Goal: Information Seeking & Learning: Check status

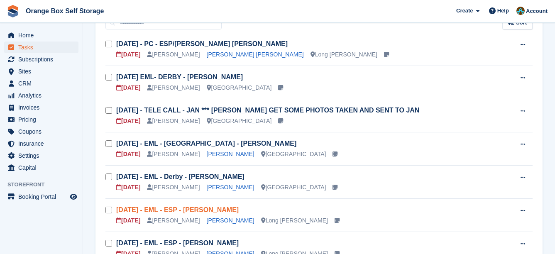
scroll to position [125, 0]
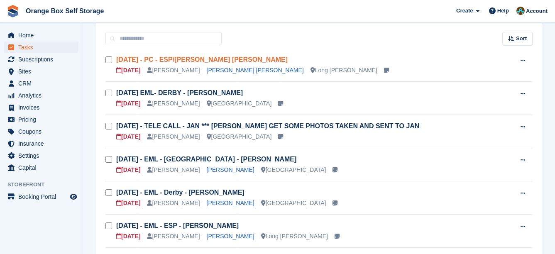
click at [225, 58] on link "Wed 24/09 - PC - ESP/Derby - Fraser Thompson" at bounding box center [201, 59] width 171 height 7
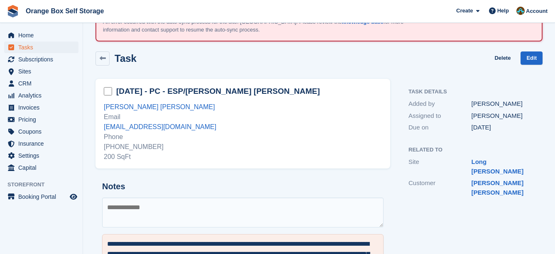
scroll to position [95, 0]
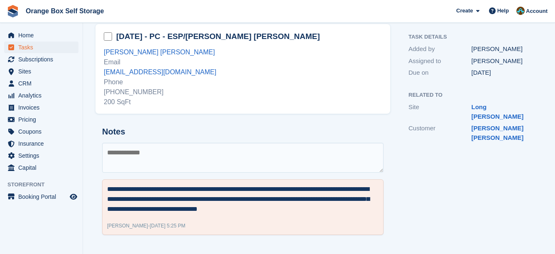
click at [213, 164] on textarea at bounding box center [242, 158] width 281 height 30
type textarea "**********"
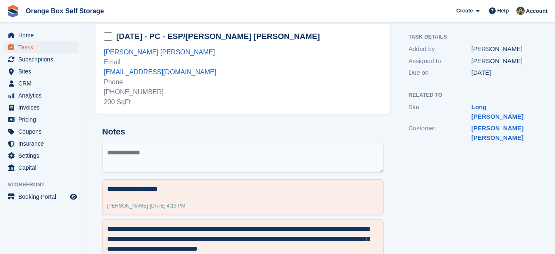
click at [145, 91] on div "+447581429672 200 SqFt" at bounding box center [243, 97] width 278 height 20
copy div "447581429672"
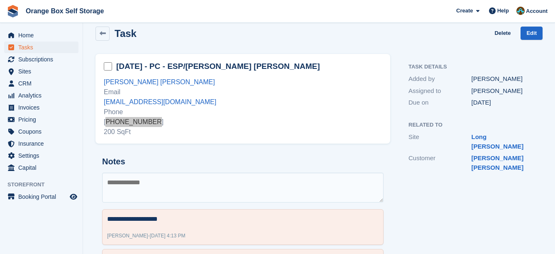
scroll to position [52, 0]
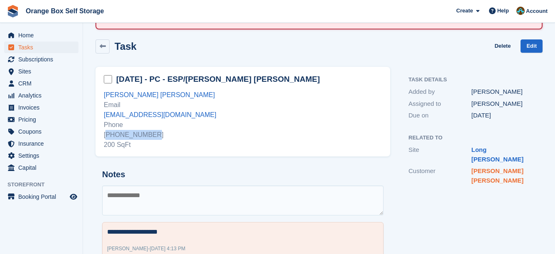
click at [515, 167] on link "Mr Fraser Thompson" at bounding box center [498, 175] width 52 height 17
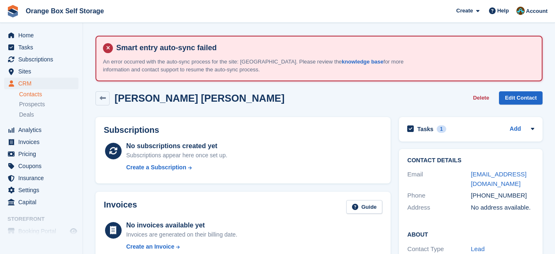
scroll to position [52, 0]
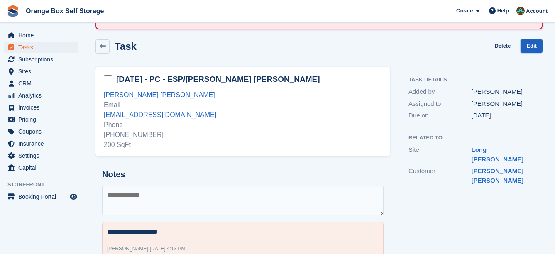
click at [533, 46] on link "Edit" at bounding box center [532, 46] width 22 height 14
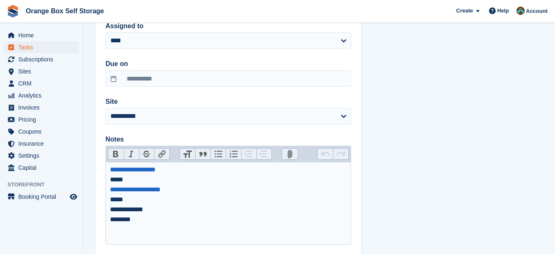
scroll to position [204, 0]
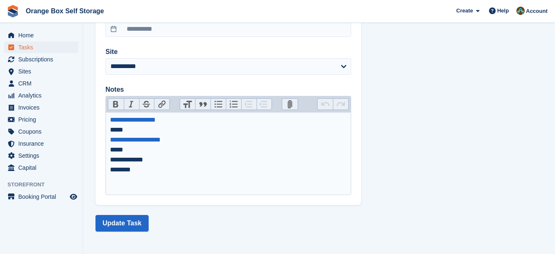
click at [164, 163] on div "**********" at bounding box center [228, 165] width 237 height 20
type trix-editor "**********"
click at [113, 223] on button "Update Task" at bounding box center [121, 223] width 53 height 17
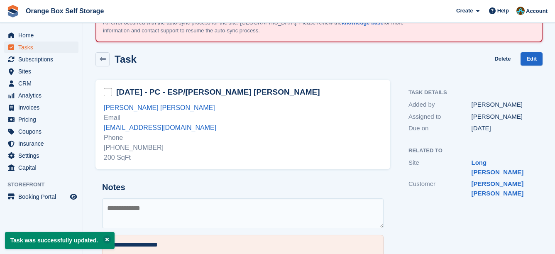
scroll to position [125, 0]
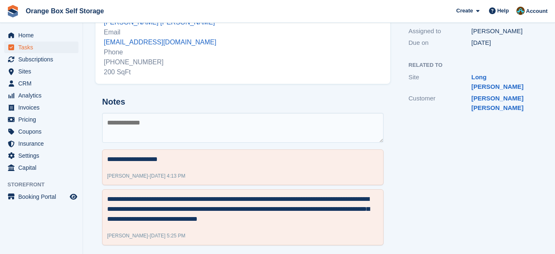
click at [191, 140] on textarea at bounding box center [242, 128] width 281 height 30
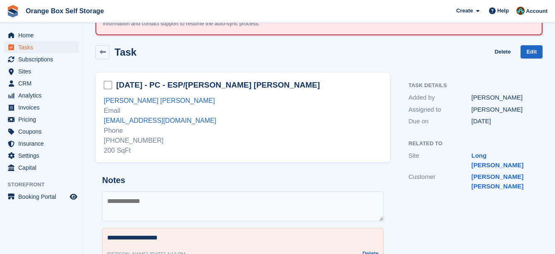
scroll to position [0, 0]
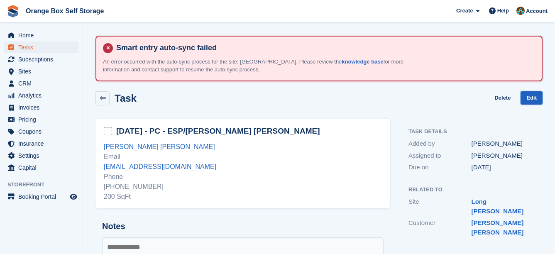
click at [536, 95] on link "Edit" at bounding box center [532, 98] width 22 height 14
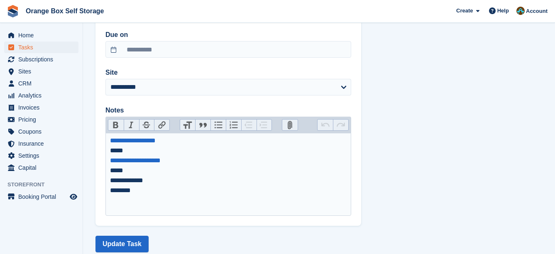
scroll to position [204, 0]
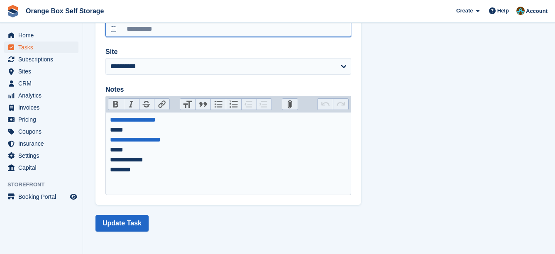
click at [179, 27] on input "**********" at bounding box center [228, 28] width 246 height 17
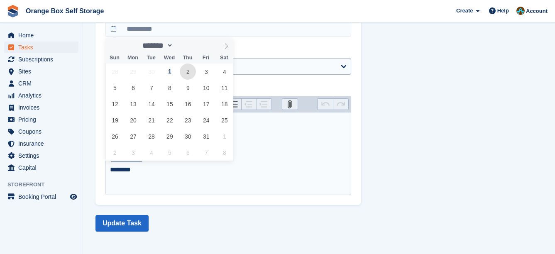
click at [189, 70] on span "2" at bounding box center [188, 72] width 16 height 16
type input "**********"
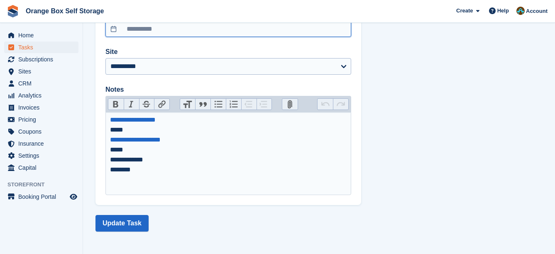
scroll to position [202, 0]
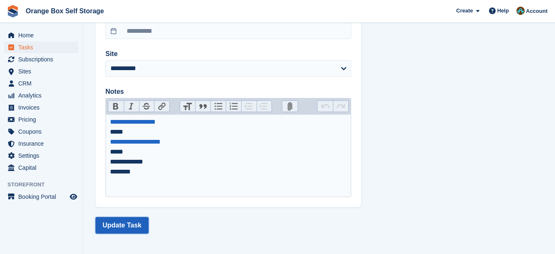
click at [139, 222] on button "Update Task" at bounding box center [121, 225] width 53 height 17
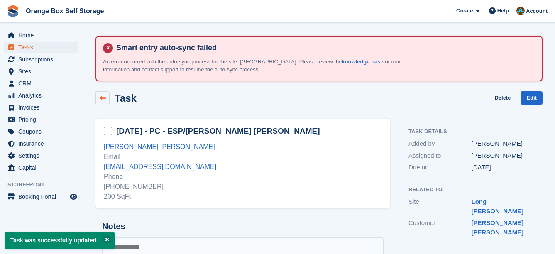
click at [108, 100] on div "Task" at bounding box center [115, 98] width 41 height 14
click at [108, 100] on link at bounding box center [102, 98] width 14 height 14
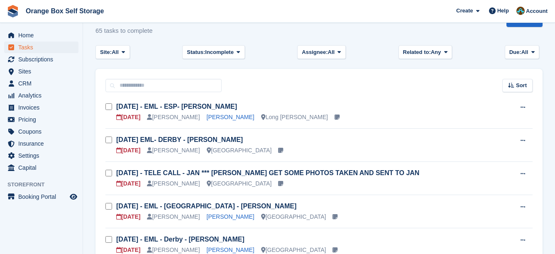
scroll to position [83, 0]
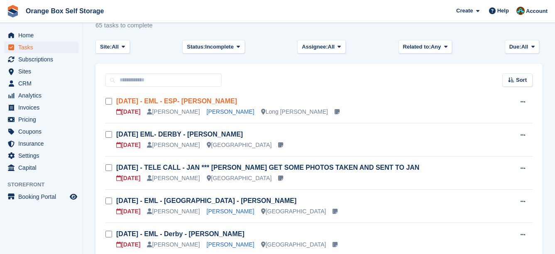
click at [198, 100] on link "Thur 25/09 - EML - ESP- Nikki" at bounding box center [176, 101] width 121 height 7
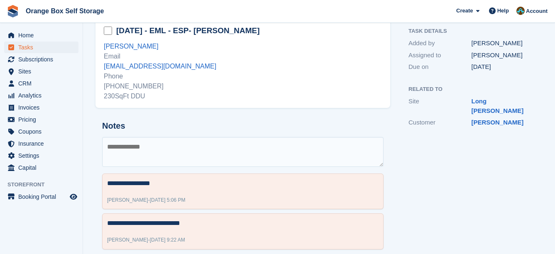
scroll to position [115, 0]
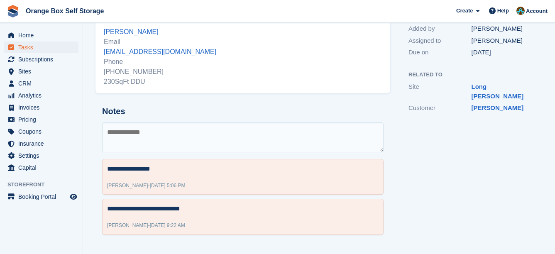
click at [216, 137] on textarea at bounding box center [242, 137] width 281 height 30
type textarea "**********"
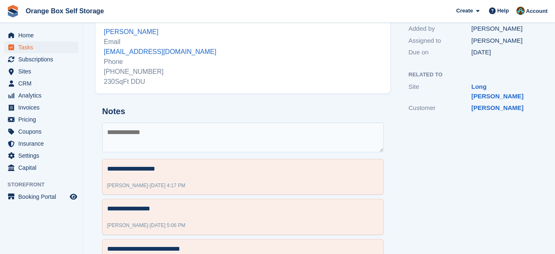
click at [147, 73] on div "+447718306332 230SqFt DDU" at bounding box center [243, 77] width 278 height 20
copy div "447718306332"
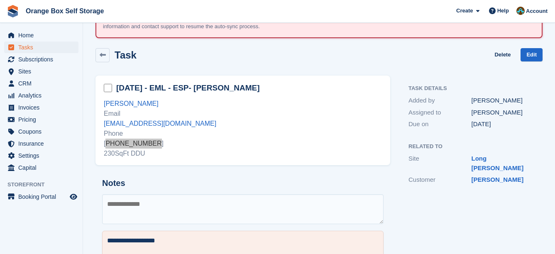
scroll to position [0, 0]
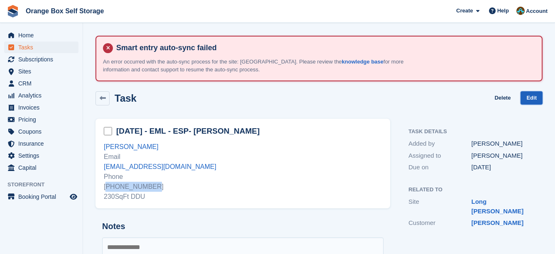
click at [524, 97] on link "Edit" at bounding box center [532, 98] width 22 height 14
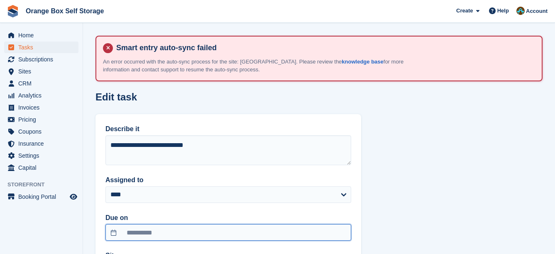
click at [189, 225] on input "**********" at bounding box center [228, 232] width 246 height 17
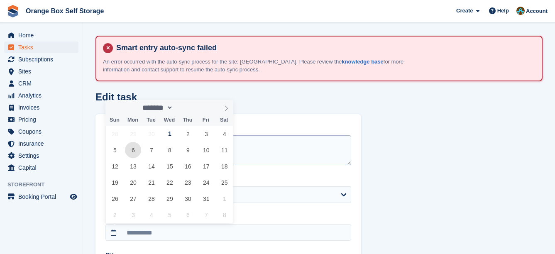
click at [134, 153] on span "6" at bounding box center [133, 150] width 16 height 16
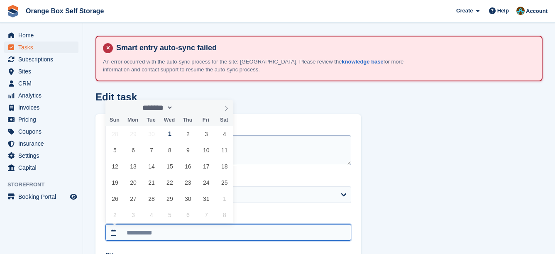
type input "**********"
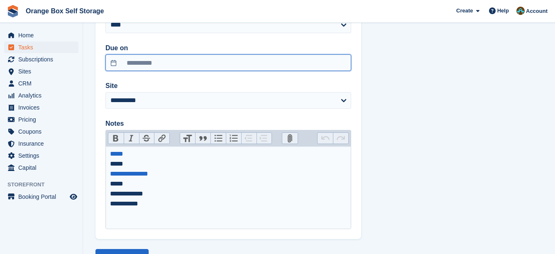
scroll to position [204, 0]
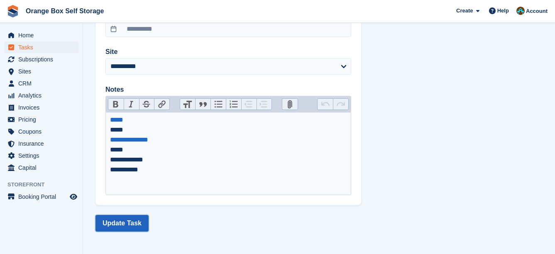
click at [135, 226] on button "Update Task" at bounding box center [121, 223] width 53 height 17
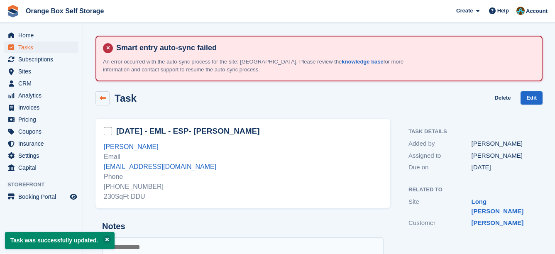
click at [100, 96] on icon at bounding box center [103, 98] width 6 height 6
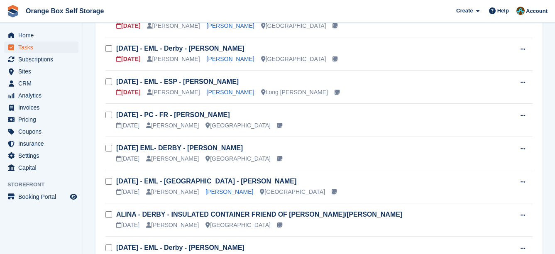
scroll to position [249, 0]
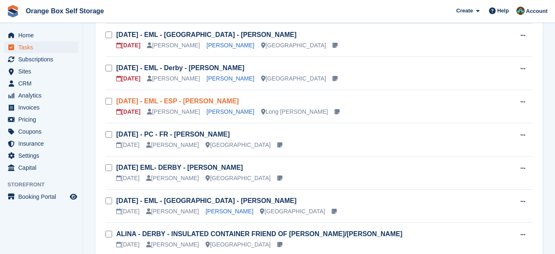
click at [214, 100] on link "Sun 28/09 - EML - ESP - Jane Reid" at bounding box center [177, 101] width 122 height 7
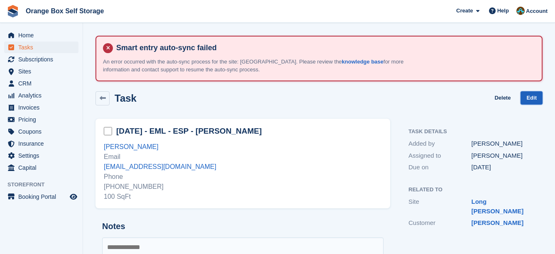
click at [524, 97] on link "Edit" at bounding box center [532, 98] width 22 height 14
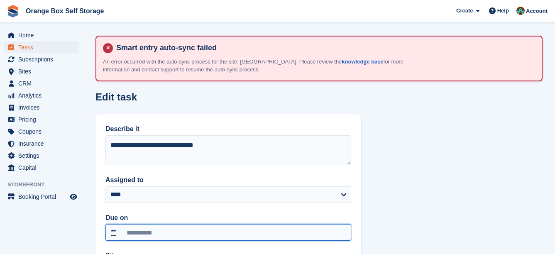
click at [285, 224] on input "**********" at bounding box center [228, 232] width 246 height 17
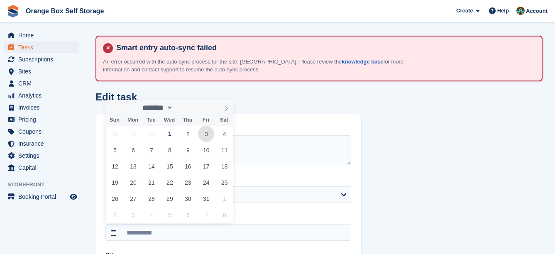
click at [203, 136] on span "3" at bounding box center [206, 134] width 16 height 16
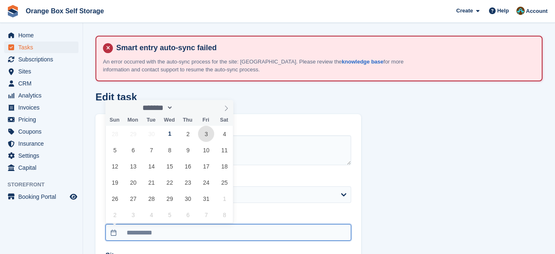
type input "**********"
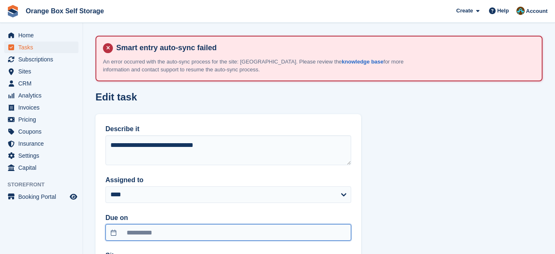
scroll to position [204, 0]
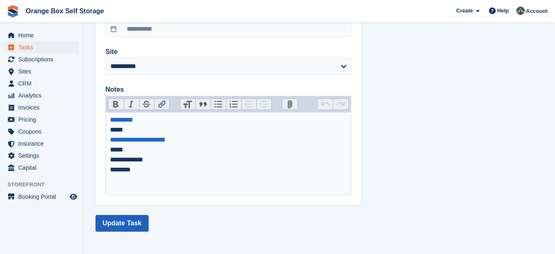
drag, startPoint x: 137, startPoint y: 233, endPoint x: 137, endPoint y: 225, distance: 7.9
click at [137, 232] on section "**********" at bounding box center [319, 25] width 472 height 458
click at [137, 224] on button "Update Task" at bounding box center [121, 223] width 53 height 17
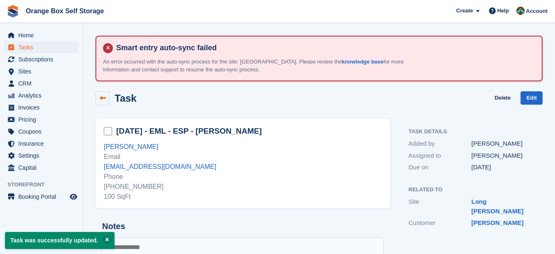
click at [107, 99] on link at bounding box center [102, 98] width 14 height 14
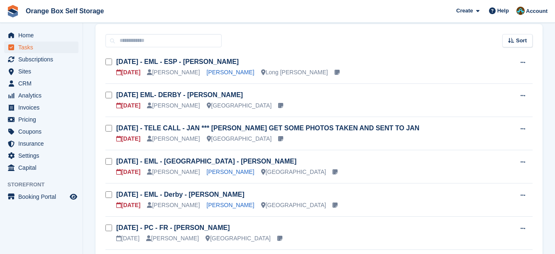
scroll to position [125, 0]
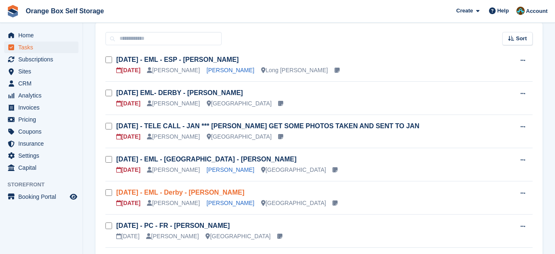
click at [206, 191] on link "Sun 29/09 - EML - Derby - Rachel Cholerton" at bounding box center [180, 192] width 128 height 7
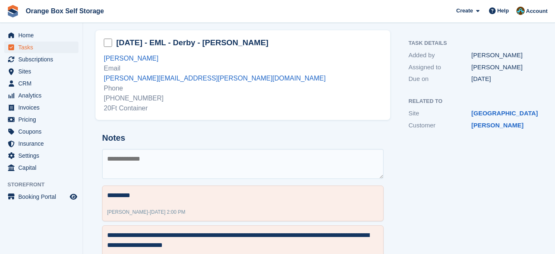
scroll to position [125, 0]
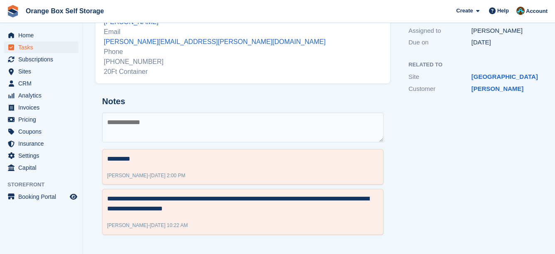
click at [192, 119] on textarea at bounding box center [242, 128] width 281 height 30
click at [269, 126] on textarea at bounding box center [242, 128] width 281 height 30
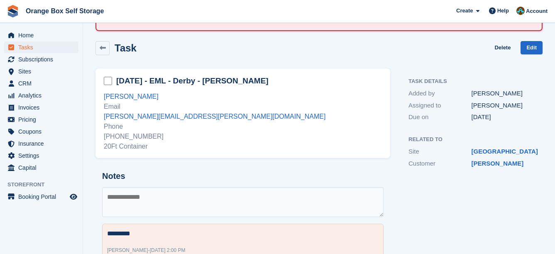
scroll to position [83, 0]
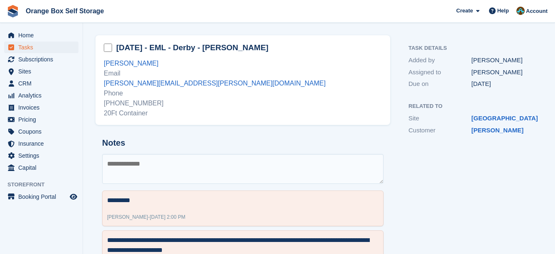
click at [163, 166] on textarea at bounding box center [242, 169] width 281 height 30
click at [132, 105] on div "+447794727051 20Ft Container" at bounding box center [243, 108] width 278 height 20
copy div "447794727051"
click at [257, 51] on h2 "Sun 29/09 - EML - Derby - Rachel Cholerton" at bounding box center [192, 47] width 152 height 11
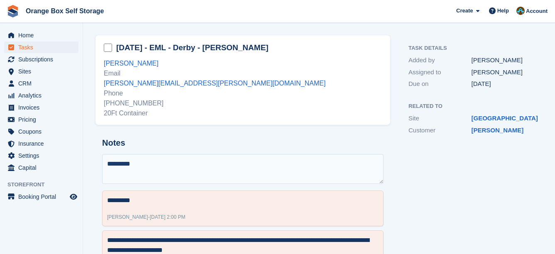
drag, startPoint x: 257, startPoint y: 51, endPoint x: 234, endPoint y: 49, distance: 23.4
click at [234, 49] on h2 "Sun 29/09 - EML - Derby - Rachel Cholerton" at bounding box center [192, 47] width 152 height 11
copy h2 "Rachel Cholerton"
click at [289, 132] on div "**********" at bounding box center [242, 208] width 295 height 152
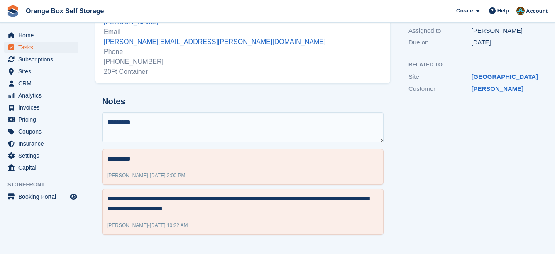
click at [243, 106] on div "**********" at bounding box center [242, 166] width 295 height 152
click at [244, 125] on textarea "*********" at bounding box center [242, 128] width 281 height 30
type textarea "**********"
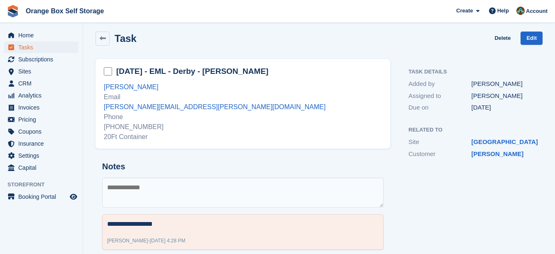
scroll to position [0, 0]
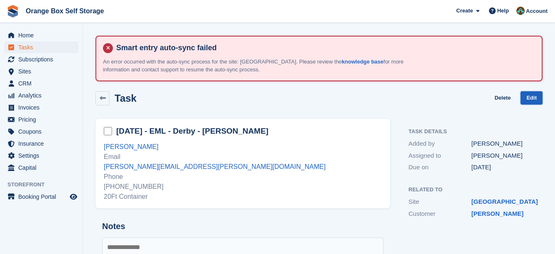
click at [525, 96] on link "Edit" at bounding box center [532, 98] width 22 height 14
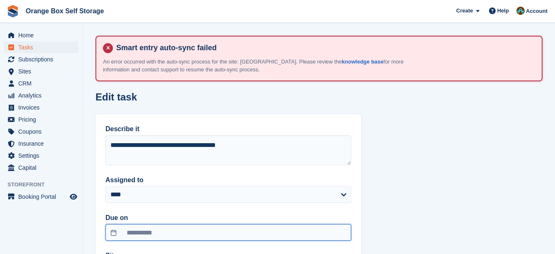
click at [165, 229] on input "**********" at bounding box center [228, 232] width 246 height 17
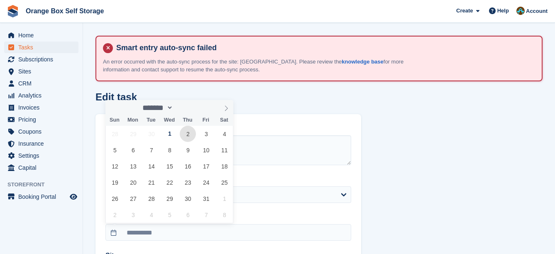
click at [187, 135] on span "2" at bounding box center [188, 134] width 16 height 16
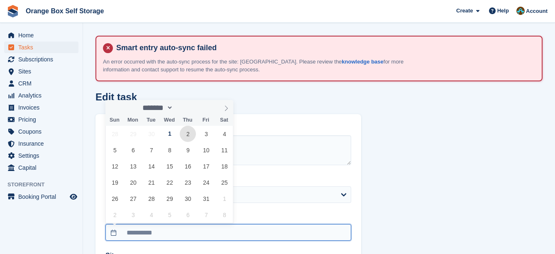
type input "**********"
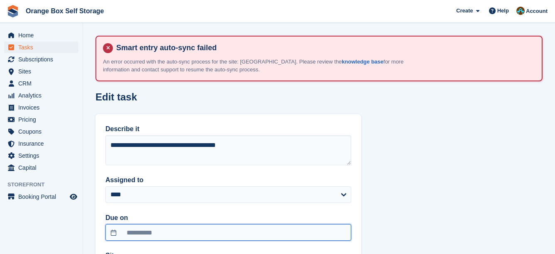
scroll to position [204, 0]
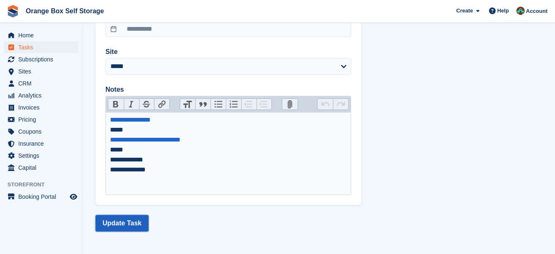
click at [113, 221] on button "Update Task" at bounding box center [121, 223] width 53 height 17
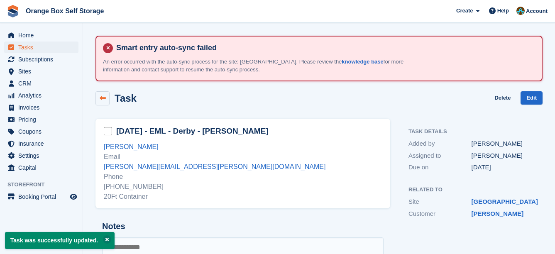
click at [107, 93] on link at bounding box center [102, 98] width 14 height 14
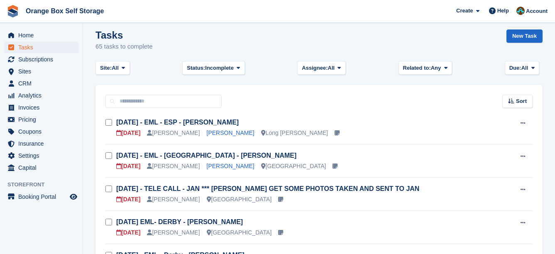
scroll to position [83, 0]
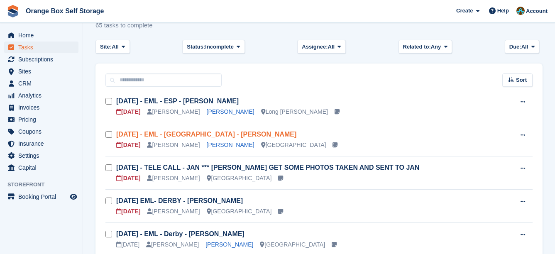
click at [180, 131] on link "Tue 30/09 - EML - Derby - Ricci Chera" at bounding box center [206, 134] width 180 height 7
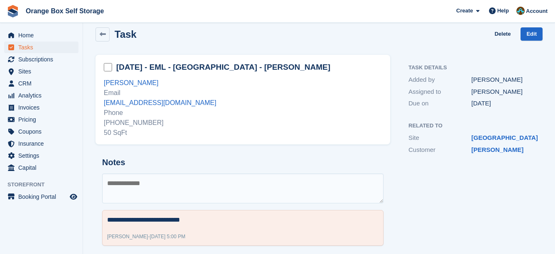
scroll to position [75, 0]
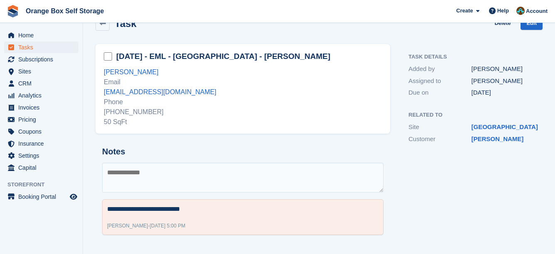
click at [170, 166] on textarea at bounding box center [242, 178] width 281 height 30
click at [202, 184] on textarea at bounding box center [242, 178] width 281 height 30
type textarea "**********"
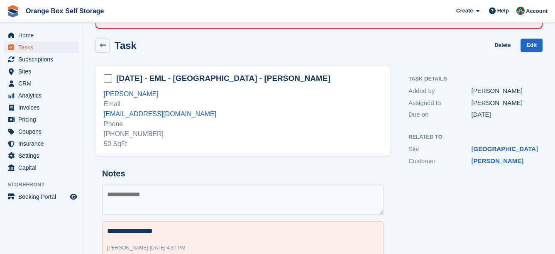
scroll to position [33, 0]
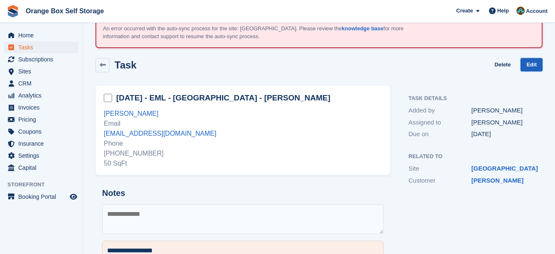
click at [533, 71] on link "Edit" at bounding box center [532, 65] width 22 height 14
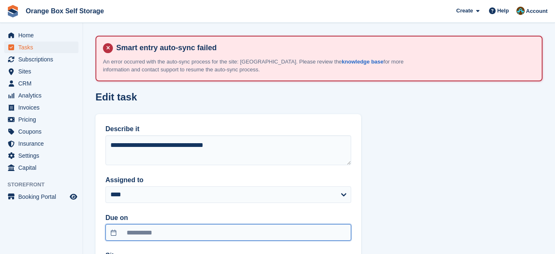
click at [167, 228] on input "**********" at bounding box center [228, 232] width 246 height 17
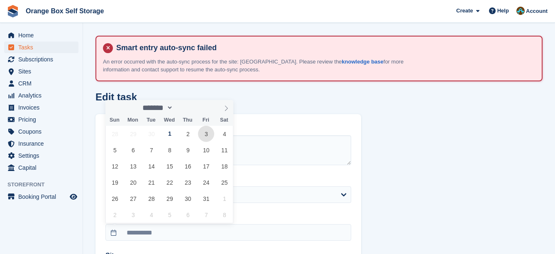
click at [206, 136] on span "3" at bounding box center [206, 134] width 16 height 16
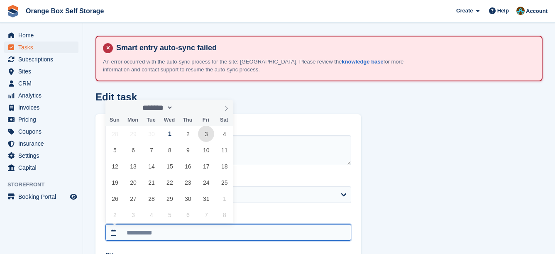
type input "**********"
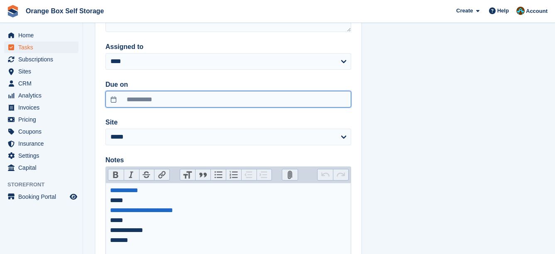
scroll to position [204, 0]
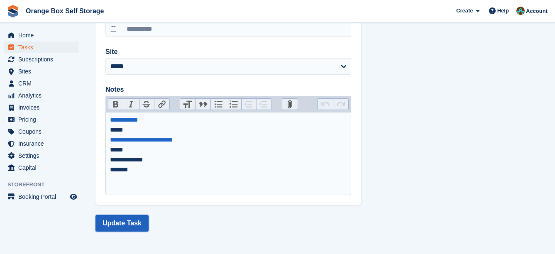
click at [128, 219] on button "Update Task" at bounding box center [121, 223] width 53 height 17
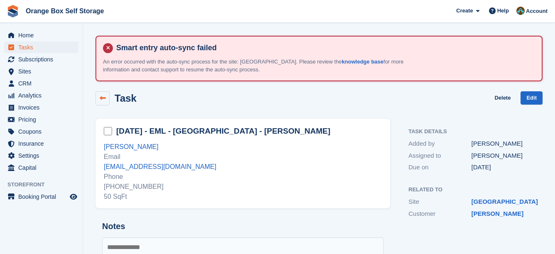
click at [105, 103] on link at bounding box center [102, 98] width 14 height 14
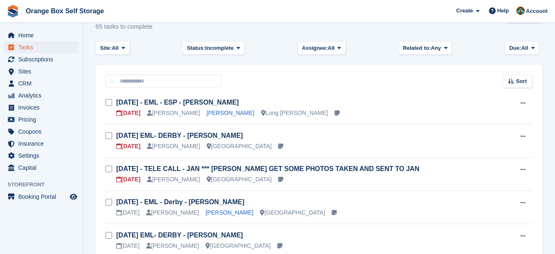
scroll to position [83, 0]
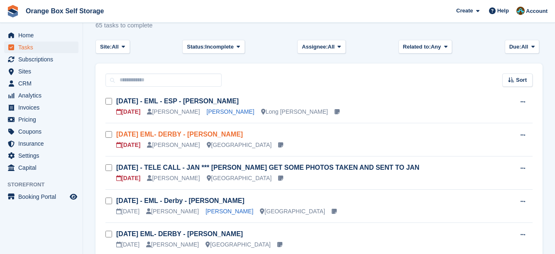
click at [231, 136] on link "THU 26/6 EML- DERBY - JULIE McVEIGH" at bounding box center [179, 134] width 127 height 7
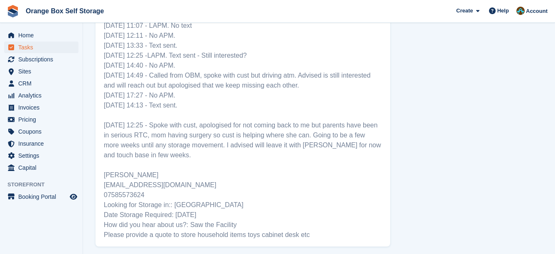
scroll to position [457, 0]
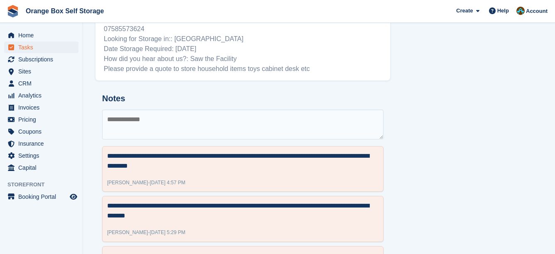
drag, startPoint x: 218, startPoint y: 128, endPoint x: 213, endPoint y: 126, distance: 5.6
click at [213, 126] on textarea at bounding box center [242, 125] width 281 height 30
type textarea "**********"
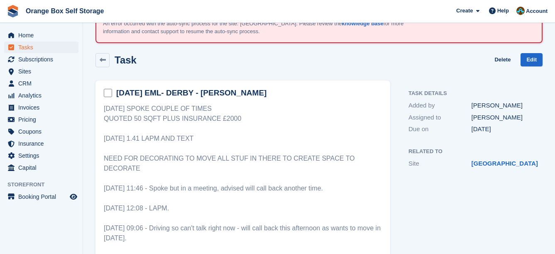
scroll to position [0, 0]
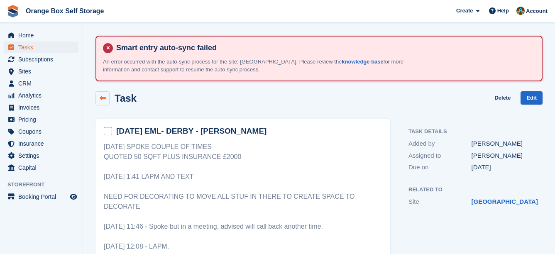
click at [109, 103] on div "Task" at bounding box center [115, 98] width 41 height 14
click at [536, 102] on link "Edit" at bounding box center [532, 98] width 22 height 14
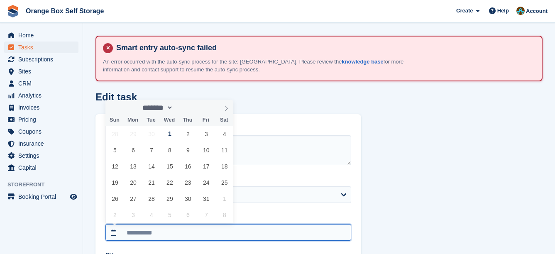
click at [187, 240] on input "**********" at bounding box center [228, 232] width 246 height 17
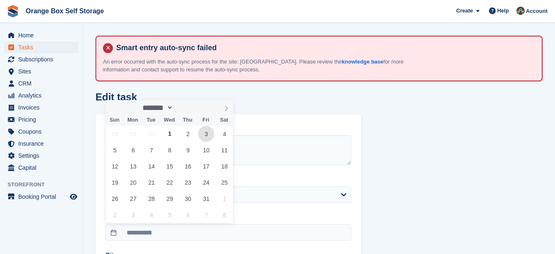
click at [212, 135] on span "3" at bounding box center [206, 134] width 16 height 16
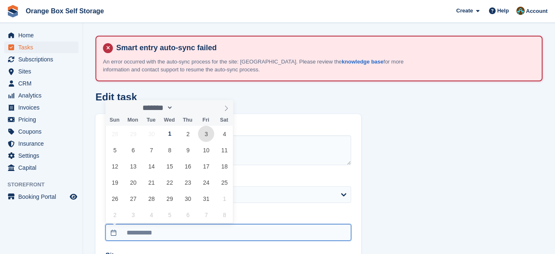
type input "**********"
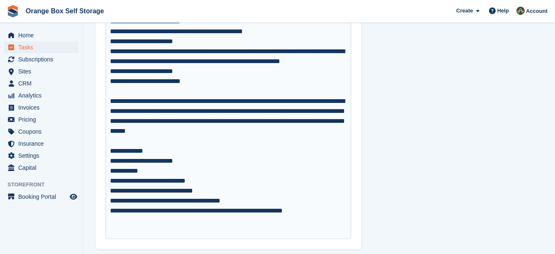
scroll to position [526, 0]
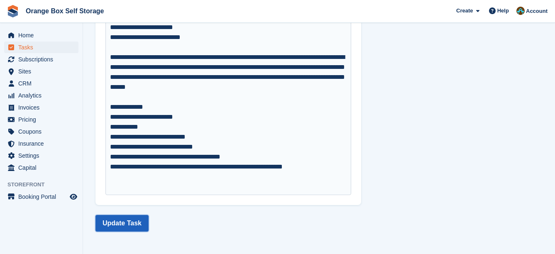
click at [134, 221] on button "Update Task" at bounding box center [121, 223] width 53 height 17
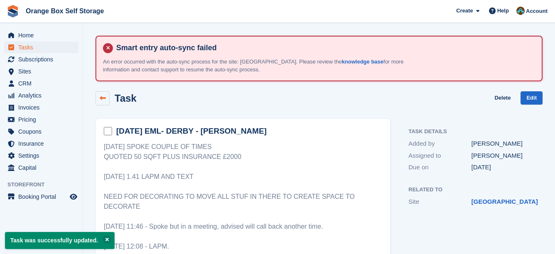
click at [105, 98] on icon at bounding box center [103, 98] width 6 height 6
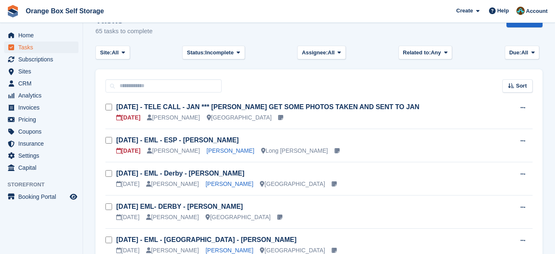
scroll to position [83, 0]
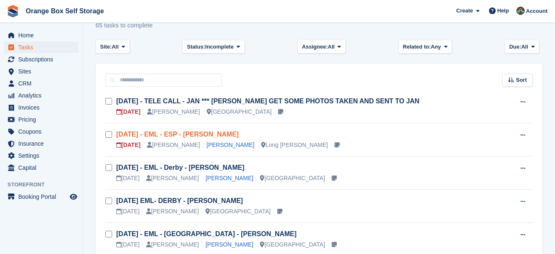
click at [202, 132] on link "Thur 25/09 - EML - ESP - David Kelly" at bounding box center [177, 134] width 122 height 7
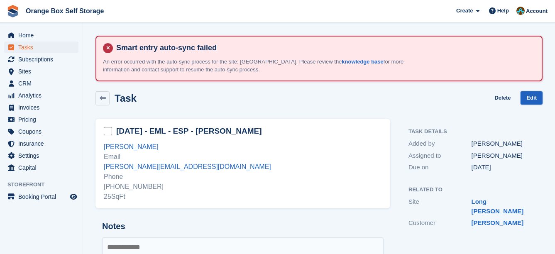
click at [523, 99] on link "Edit" at bounding box center [532, 98] width 22 height 14
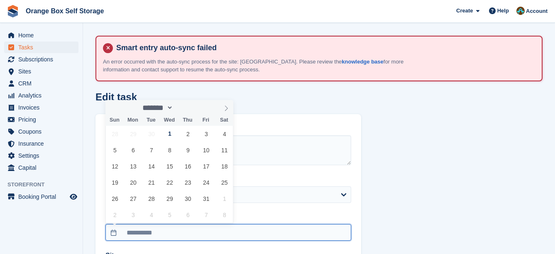
click at [177, 235] on input "**********" at bounding box center [228, 232] width 246 height 17
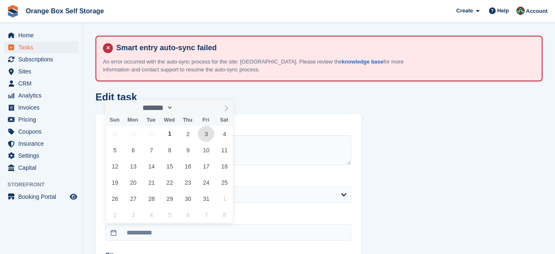
click at [203, 132] on span "3" at bounding box center [206, 134] width 16 height 16
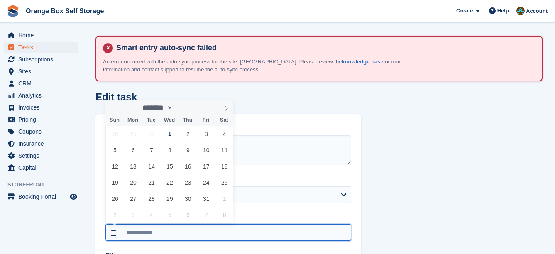
type input "**********"
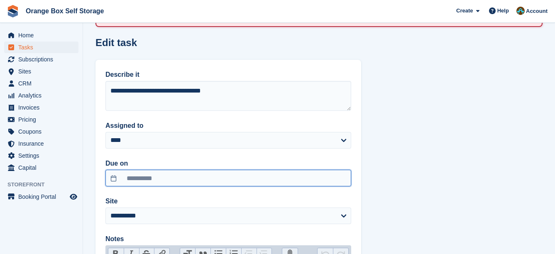
scroll to position [204, 0]
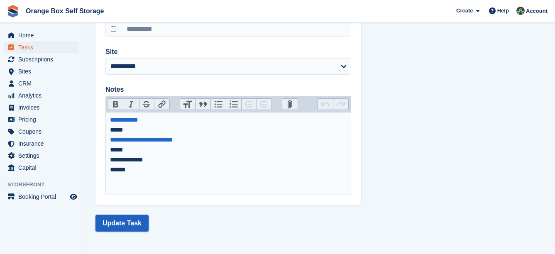
click at [139, 223] on button "Update Task" at bounding box center [121, 223] width 53 height 17
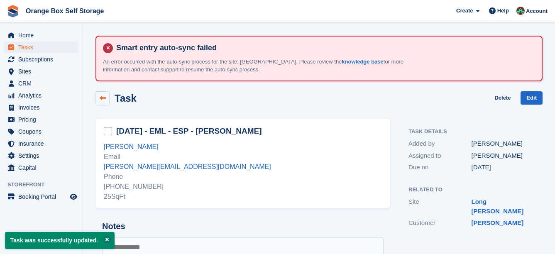
click at [95, 98] on link at bounding box center [102, 98] width 14 height 14
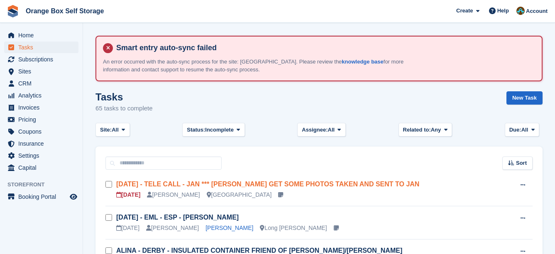
click at [177, 184] on link "TUES 1/4 - TELE CALL - JAN *** MIKE GET SOME PHOTOS TAKEN AND SENT TO JAN" at bounding box center [267, 184] width 303 height 7
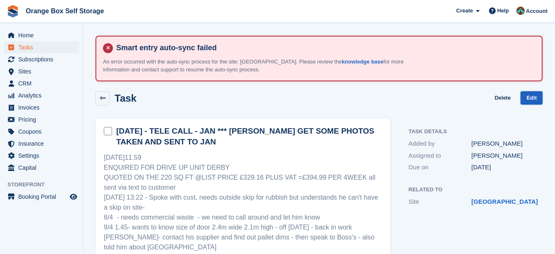
click at [538, 93] on link "Edit" at bounding box center [532, 98] width 22 height 14
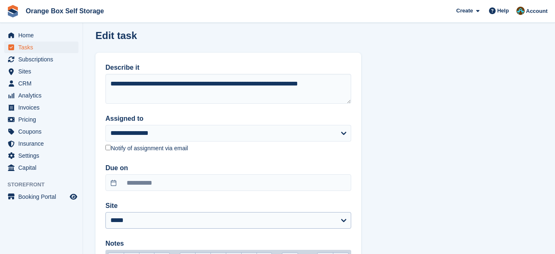
scroll to position [125, 0]
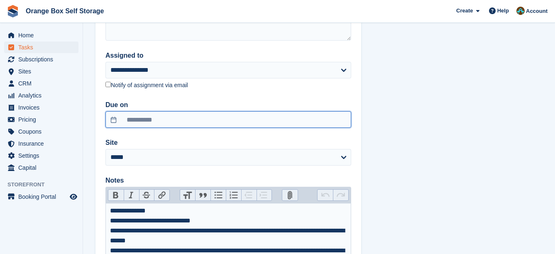
click at [163, 121] on input "**********" at bounding box center [228, 119] width 246 height 17
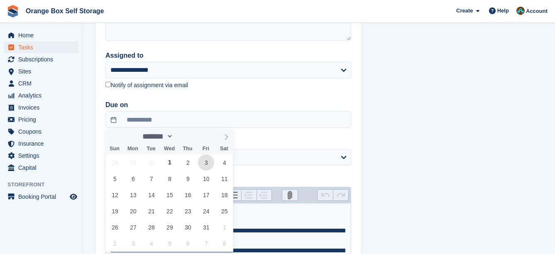
click at [204, 163] on span "3" at bounding box center [206, 162] width 16 height 16
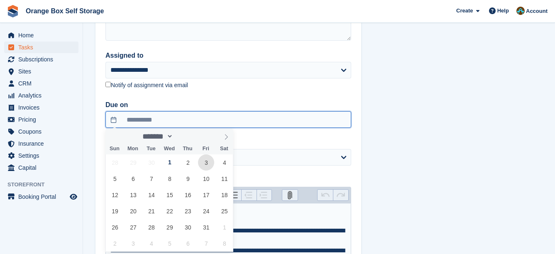
type input "**********"
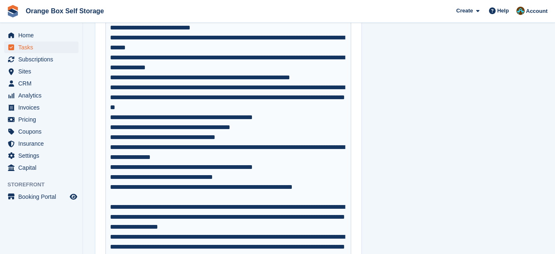
scroll to position [415, 0]
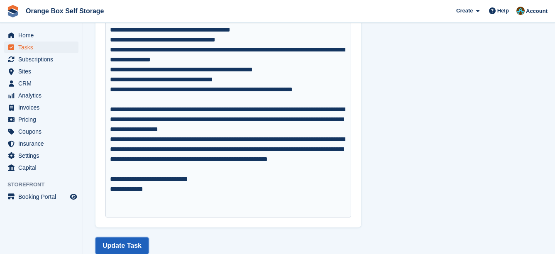
click at [133, 240] on button "Update Task" at bounding box center [121, 245] width 53 height 17
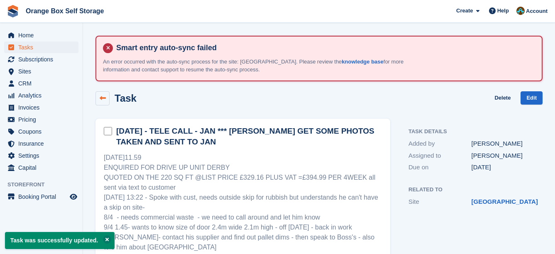
click at [108, 98] on link at bounding box center [102, 98] width 14 height 14
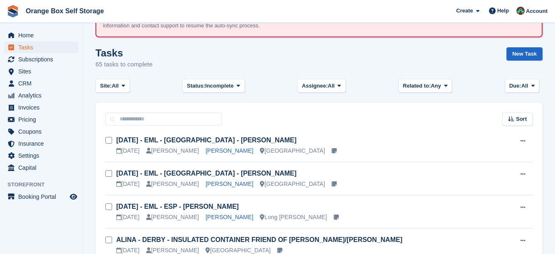
scroll to position [42, 0]
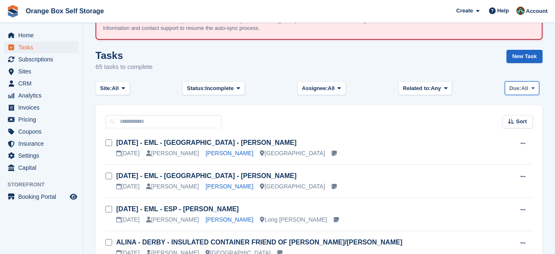
click at [535, 87] on span at bounding box center [533, 88] width 7 height 7
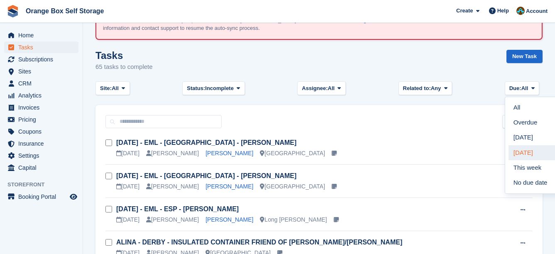
click at [534, 151] on link "Tomorrow" at bounding box center [545, 152] width 72 height 15
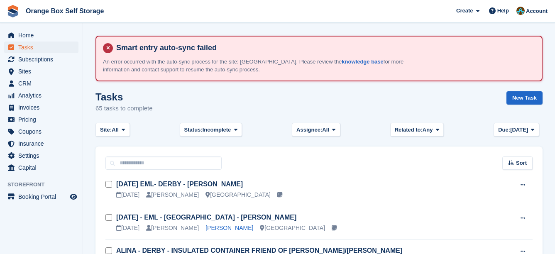
click at [533, 122] on div "Tasks 65 tasks to complete New Task" at bounding box center [318, 107] width 447 height 32
click at [532, 127] on icon at bounding box center [532, 129] width 3 height 5
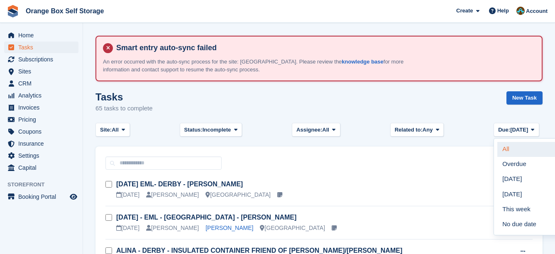
click at [521, 142] on link "All" at bounding box center [533, 149] width 72 height 15
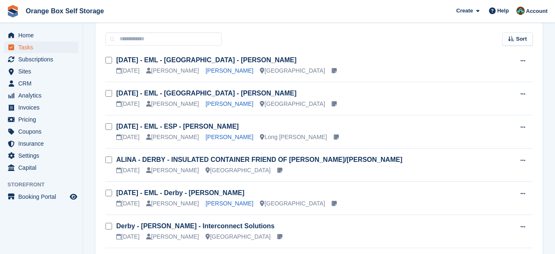
scroll to position [125, 0]
click at [40, 59] on span "Subscriptions" at bounding box center [43, 60] width 50 height 12
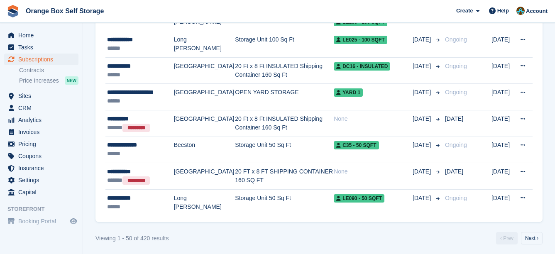
scroll to position [1446, 0]
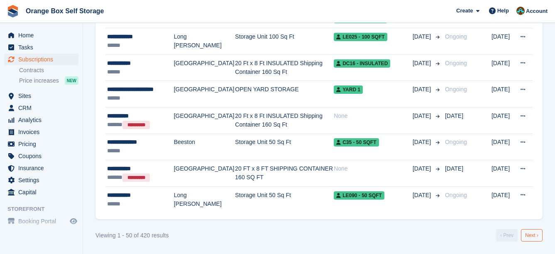
click at [525, 235] on link "Next ›" at bounding box center [532, 235] width 22 height 12
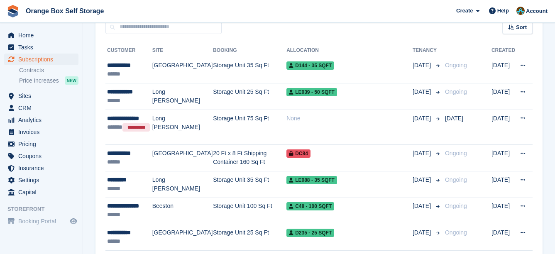
scroll to position [249, 0]
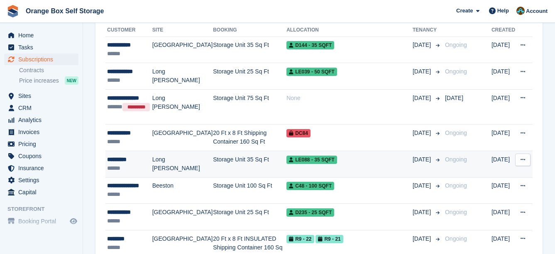
click at [364, 164] on div "LE088 - 35 SQFT" at bounding box center [349, 159] width 126 height 9
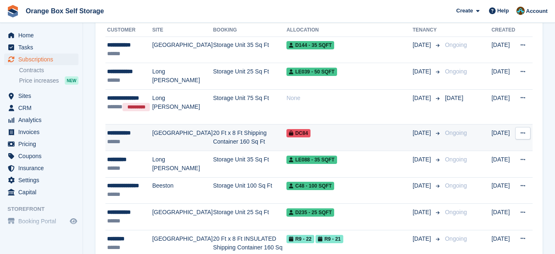
click at [235, 141] on td "20 Ft x 8 Ft Shipping Container 160 Sq Ft" at bounding box center [249, 138] width 73 height 27
click at [234, 135] on td "20 Ft x 8 Ft Shipping Container 160 Sq Ft" at bounding box center [249, 138] width 73 height 27
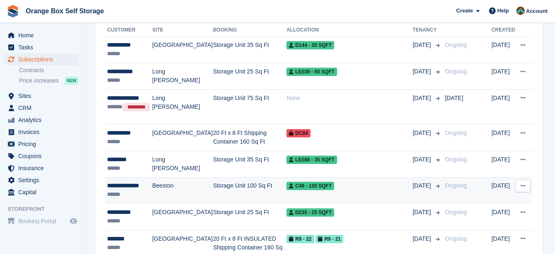
scroll to position [208, 0]
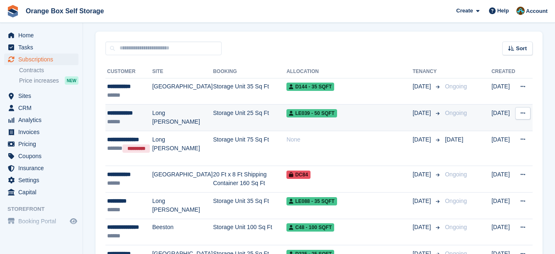
click at [234, 124] on td "Storage Unit 25 Sq Ft" at bounding box center [249, 118] width 73 height 27
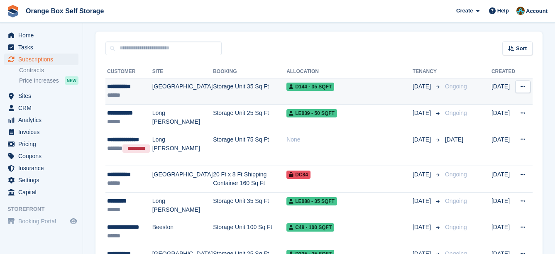
click at [225, 93] on td "Storage Unit 35 Sq Ft" at bounding box center [249, 91] width 73 height 27
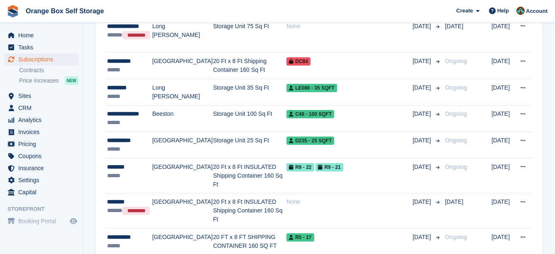
scroll to position [291, 0]
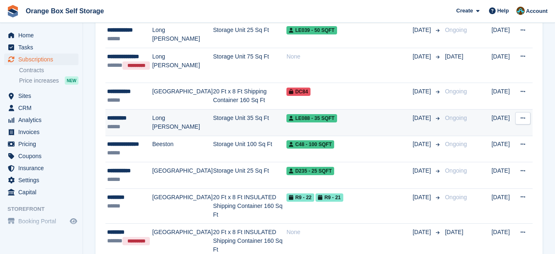
click at [335, 122] on div "LE088 - 35 SQFT" at bounding box center [349, 118] width 126 height 9
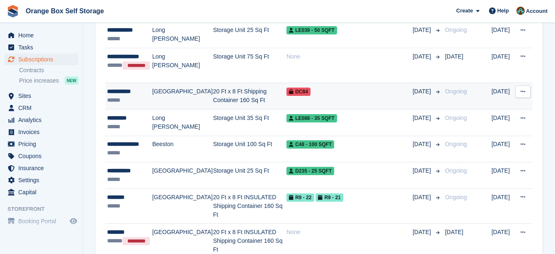
click at [314, 96] on div "DC84" at bounding box center [349, 91] width 126 height 9
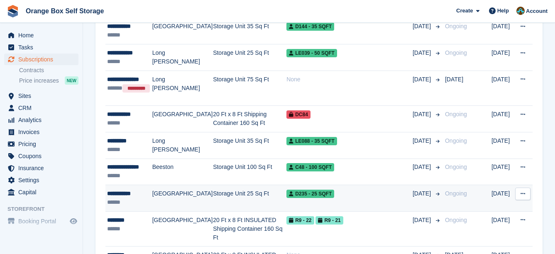
scroll to position [249, 0]
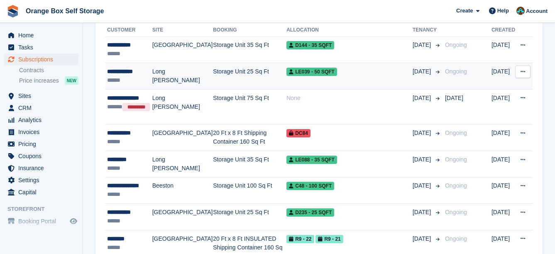
click at [228, 81] on td "Storage Unit 25 Sq Ft" at bounding box center [249, 76] width 73 height 27
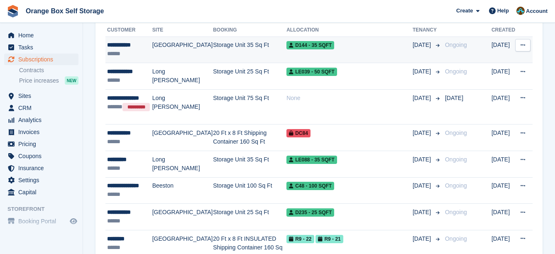
click at [255, 42] on td "Storage Unit 35 Sq Ft" at bounding box center [249, 50] width 73 height 27
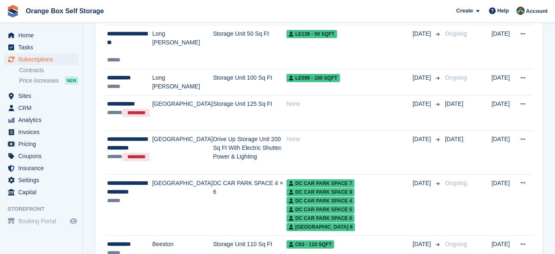
scroll to position [1647, 0]
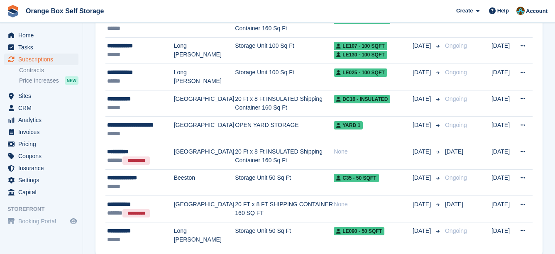
scroll to position [1446, 0]
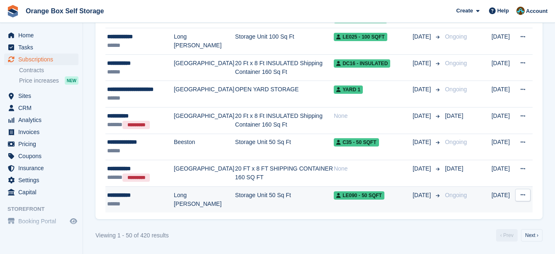
click at [274, 198] on td "Storage Unit 50 Sq Ft" at bounding box center [284, 199] width 99 height 26
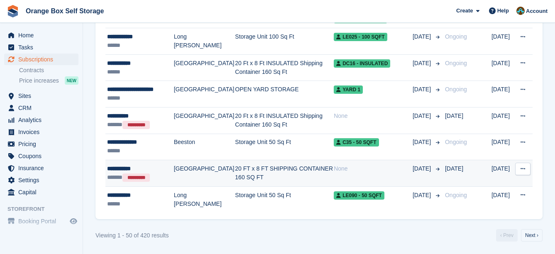
click at [274, 173] on td "20 FT x 8 FT SHIPPING CONTAINER 160 SQ FT" at bounding box center [284, 173] width 99 height 27
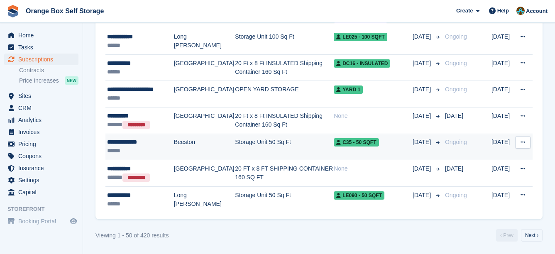
click at [245, 141] on td "Storage Unit 50 Sq Ft" at bounding box center [284, 147] width 99 height 27
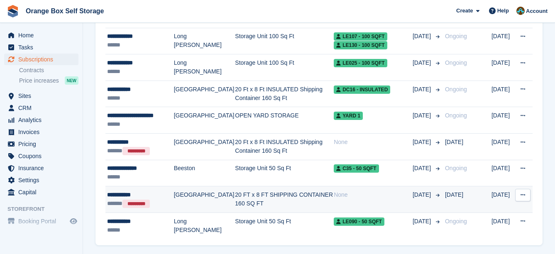
scroll to position [1404, 0]
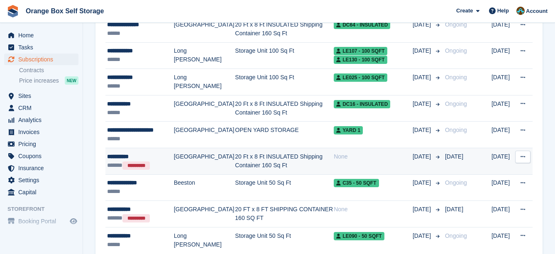
click at [237, 158] on td "20 Ft x 8 Ft INSULATED Shipping Container 160 Sq Ft" at bounding box center [284, 161] width 99 height 27
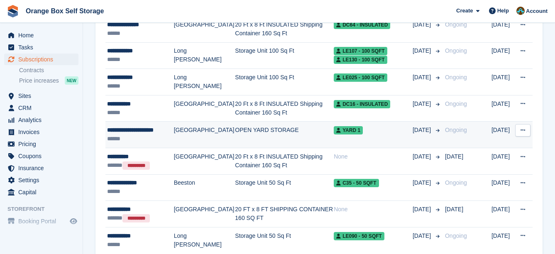
click at [236, 136] on td "OPEN YARD STORAGE" at bounding box center [284, 135] width 99 height 27
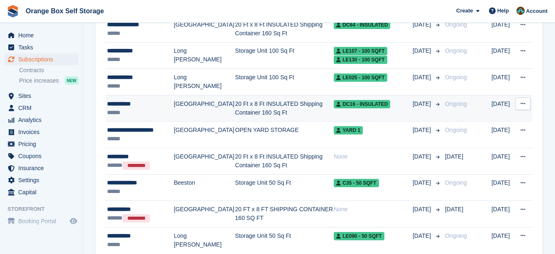
click at [144, 111] on div "******" at bounding box center [140, 112] width 67 height 9
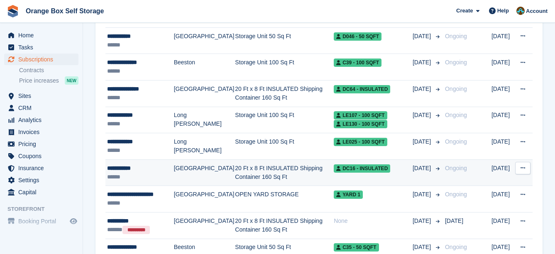
scroll to position [1321, 0]
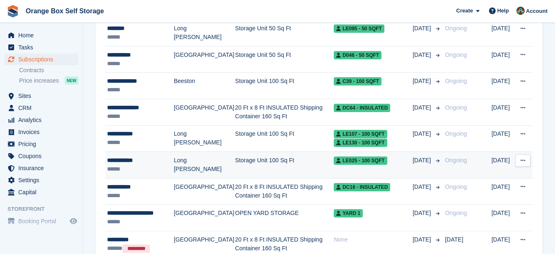
click at [174, 168] on td "Long [PERSON_NAME]" at bounding box center [204, 165] width 61 height 27
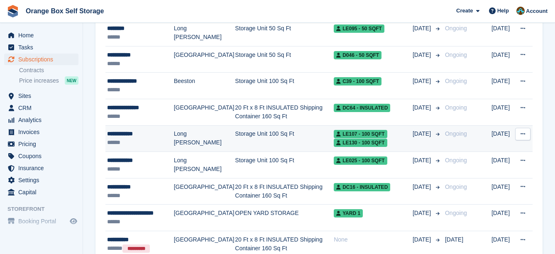
click at [300, 150] on td "Storage Unit 100 Sq Ft" at bounding box center [284, 138] width 99 height 27
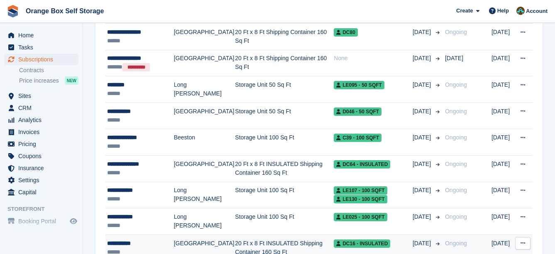
scroll to position [1238, 0]
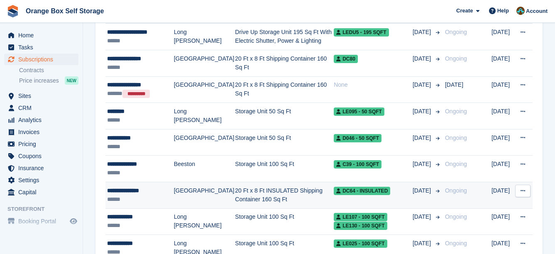
click at [244, 193] on td "20 Ft x 8 Ft INSULATED Shipping Container 160 Sq Ft" at bounding box center [284, 195] width 99 height 27
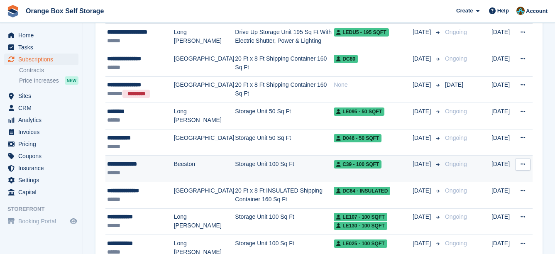
click at [235, 176] on td "Storage Unit 100 Sq Ft" at bounding box center [284, 169] width 99 height 27
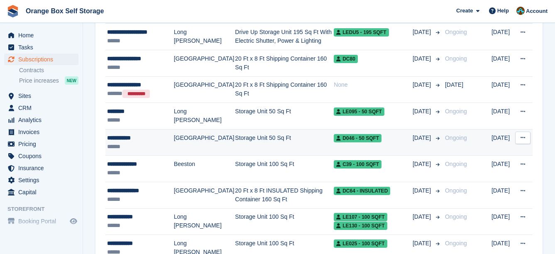
click at [163, 143] on div "******" at bounding box center [140, 146] width 67 height 9
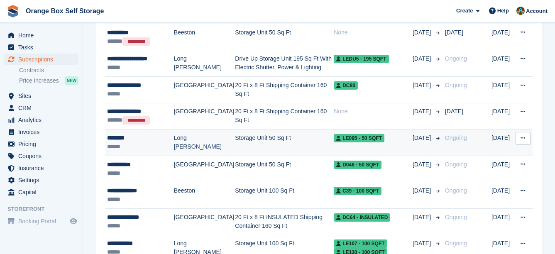
scroll to position [1197, 0]
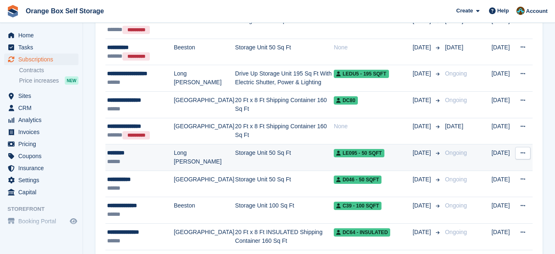
click at [182, 154] on td "Long [PERSON_NAME]" at bounding box center [204, 157] width 61 height 27
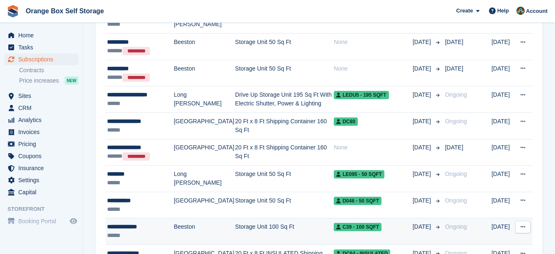
scroll to position [1155, 0]
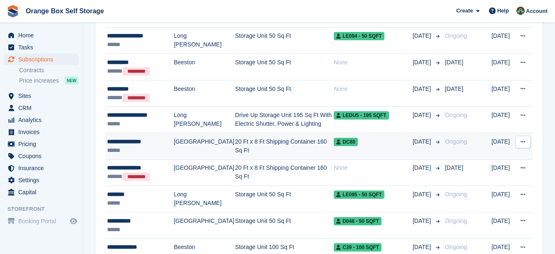
click at [180, 152] on td "[GEOGRAPHIC_DATA]" at bounding box center [204, 146] width 61 height 27
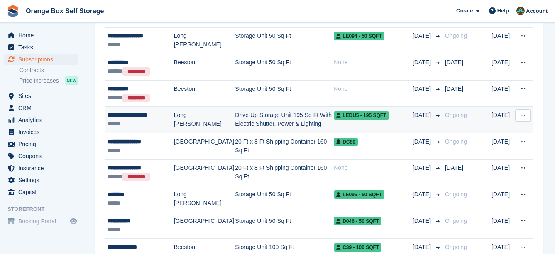
click at [192, 122] on td "Long [PERSON_NAME]" at bounding box center [204, 120] width 61 height 27
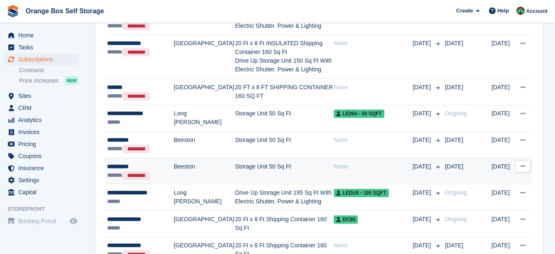
scroll to position [1072, 0]
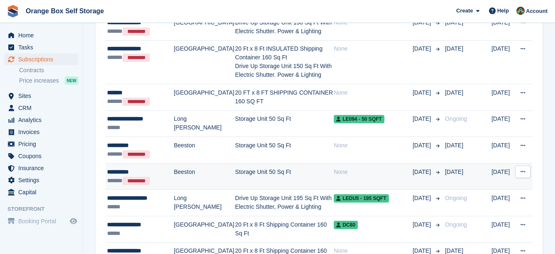
click at [235, 175] on td "Storage Unit 50 Sq Ft" at bounding box center [284, 176] width 99 height 27
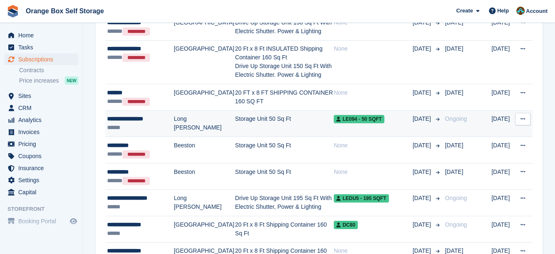
click at [201, 122] on td "Long [PERSON_NAME]" at bounding box center [204, 123] width 61 height 27
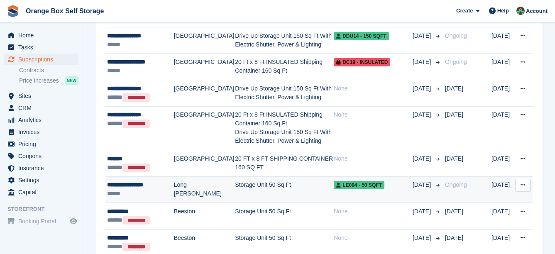
scroll to position [989, 0]
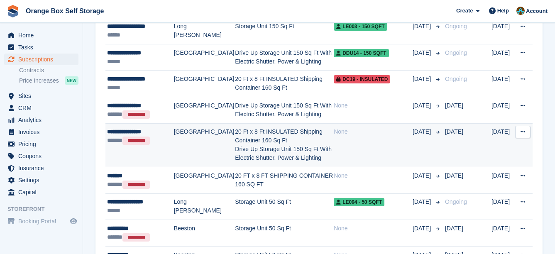
click at [167, 144] on div "****** *********" at bounding box center [140, 140] width 67 height 9
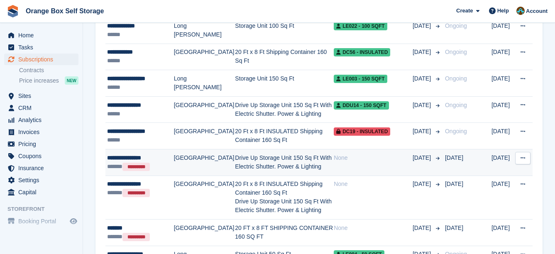
scroll to position [906, 0]
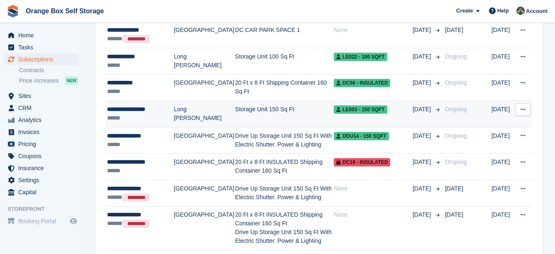
click at [193, 117] on td "Long [PERSON_NAME]" at bounding box center [204, 114] width 61 height 27
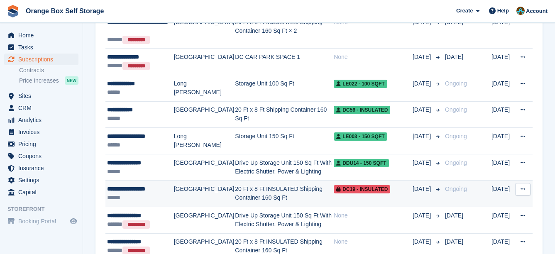
scroll to position [865, 0]
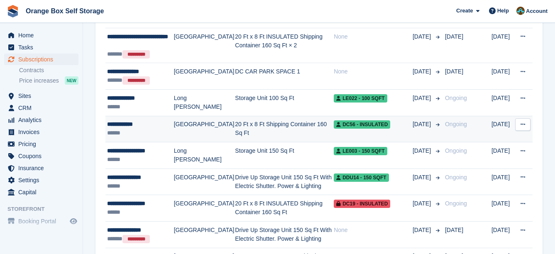
click at [244, 135] on td "20 Ft x 8 Ft Shipping Container 160 Sq Ft" at bounding box center [284, 129] width 99 height 27
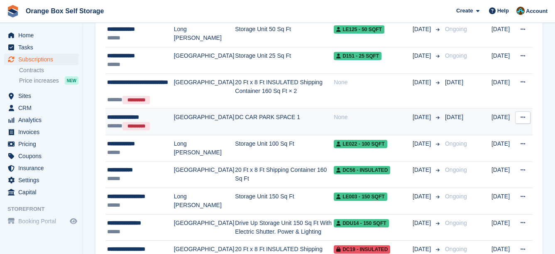
scroll to position [782, 0]
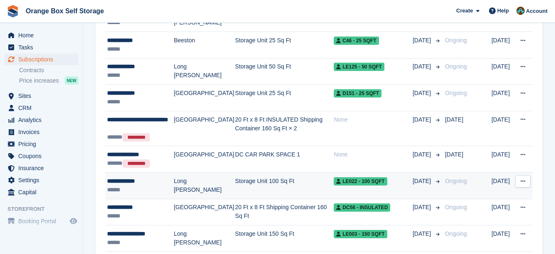
click at [197, 181] on td "Long [PERSON_NAME]" at bounding box center [204, 185] width 61 height 27
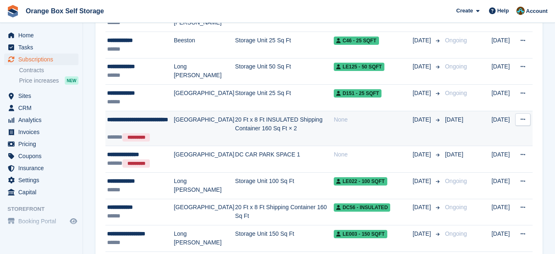
click at [185, 129] on td "[GEOGRAPHIC_DATA]" at bounding box center [204, 128] width 61 height 35
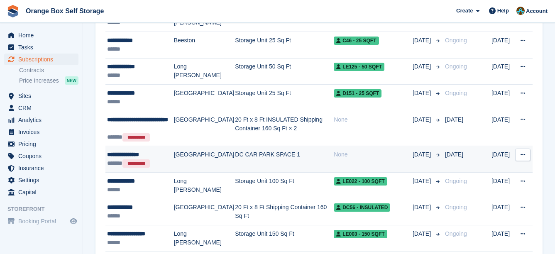
scroll to position [740, 0]
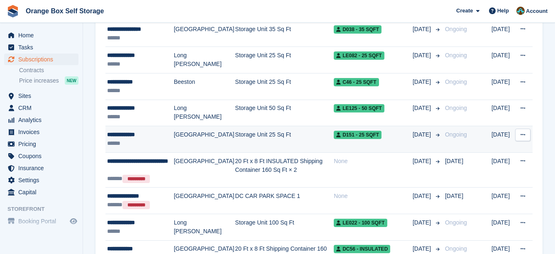
click at [235, 140] on td "Storage Unit 25 Sq Ft" at bounding box center [284, 139] width 99 height 27
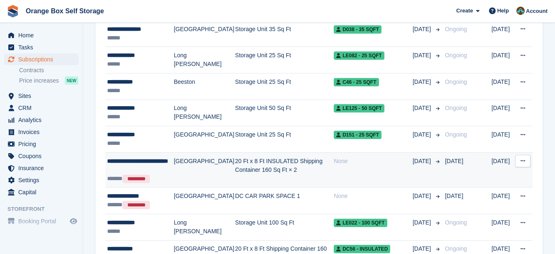
scroll to position [699, 0]
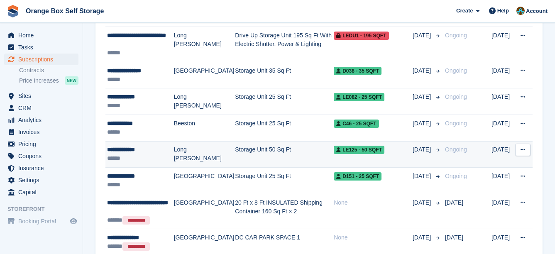
click at [243, 159] on td "Storage Unit 50 Sq Ft" at bounding box center [284, 154] width 99 height 27
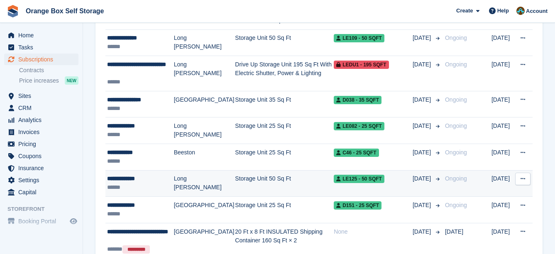
scroll to position [657, 0]
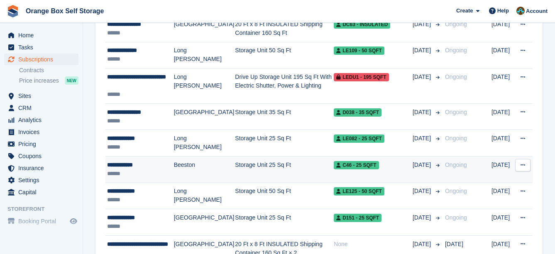
click at [267, 168] on td "Storage Unit 25 Sq Ft" at bounding box center [284, 169] width 99 height 27
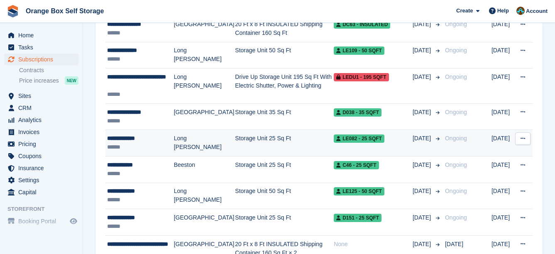
click at [198, 143] on td "Long [PERSON_NAME]" at bounding box center [204, 143] width 61 height 27
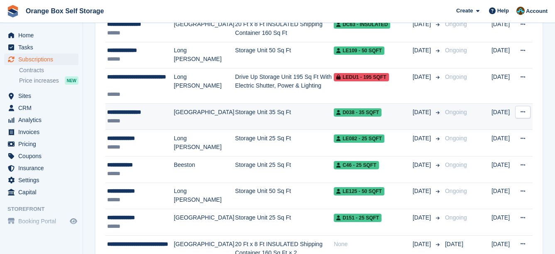
click at [254, 120] on td "Storage Unit 35 Sq Ft" at bounding box center [284, 116] width 99 height 27
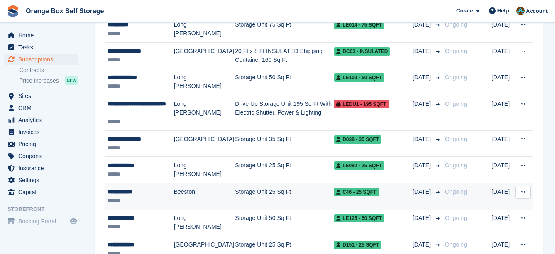
scroll to position [616, 0]
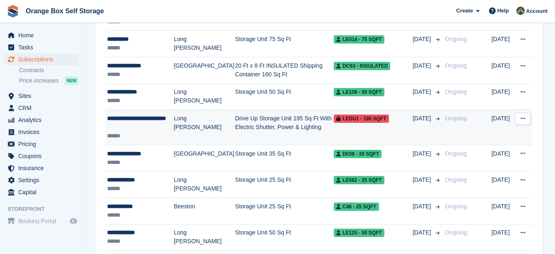
click at [198, 130] on td "Long [PERSON_NAME]" at bounding box center [204, 127] width 61 height 35
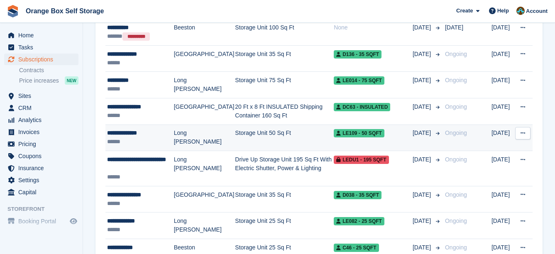
scroll to position [574, 0]
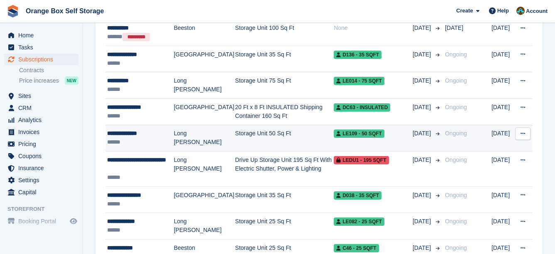
click at [276, 138] on td "Storage Unit 50 Sq Ft" at bounding box center [284, 138] width 99 height 27
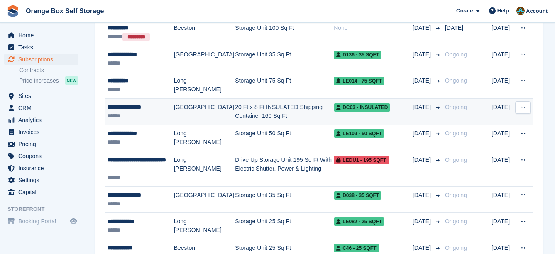
click at [235, 118] on td "20 Ft x 8 Ft INSULATED Shipping Container 160 Sq Ft" at bounding box center [284, 112] width 99 height 27
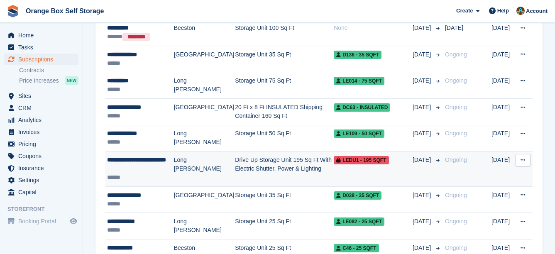
scroll to position [533, 0]
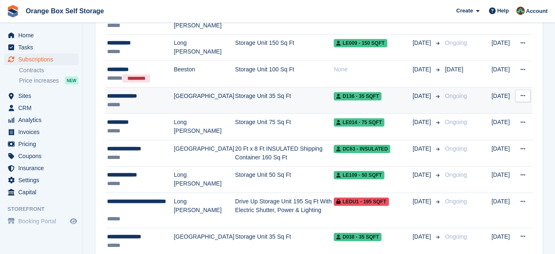
click at [178, 103] on td "[GEOGRAPHIC_DATA]" at bounding box center [204, 100] width 61 height 27
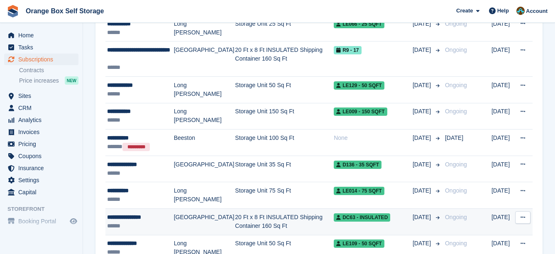
scroll to position [450, 0]
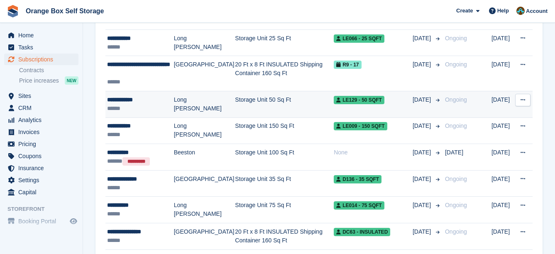
click at [235, 108] on td "Storage Unit 50 Sq Ft" at bounding box center [284, 104] width 99 height 27
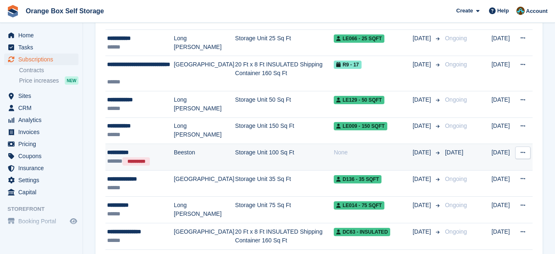
scroll to position [408, 0]
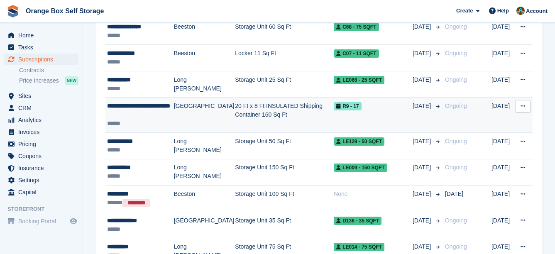
click at [287, 111] on td "20 Ft x 8 Ft INSULATED Shipping Container 160 Sq Ft" at bounding box center [284, 115] width 99 height 35
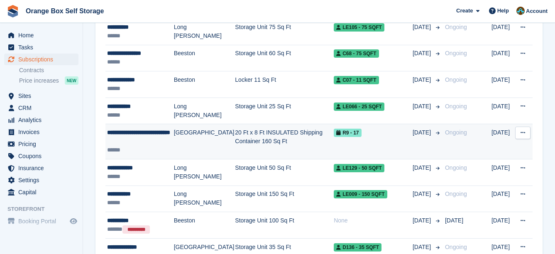
scroll to position [367, 0]
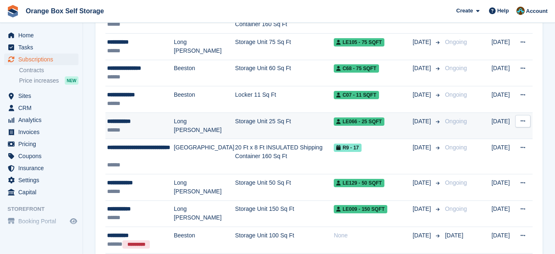
click at [170, 125] on div "**********" at bounding box center [140, 121] width 67 height 9
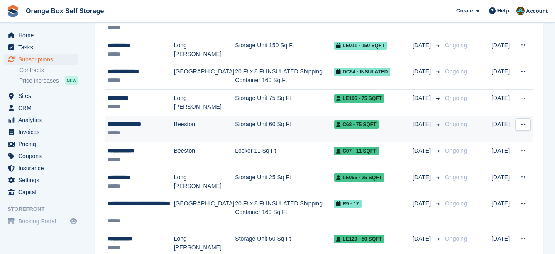
scroll to position [325, 0]
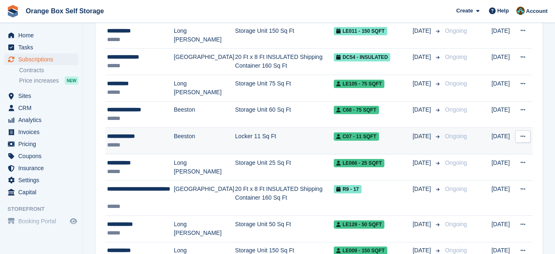
click at [157, 139] on div "**********" at bounding box center [140, 136] width 67 height 9
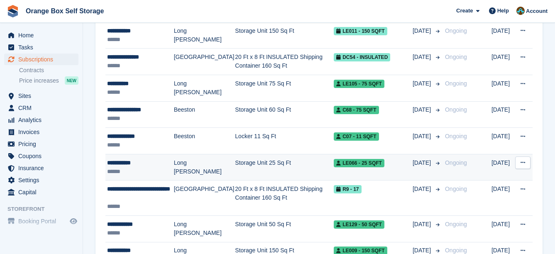
click at [190, 171] on td "Long [PERSON_NAME]" at bounding box center [204, 167] width 61 height 27
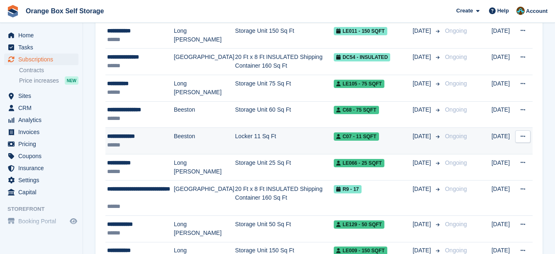
click at [196, 152] on td "Beeston" at bounding box center [204, 141] width 61 height 27
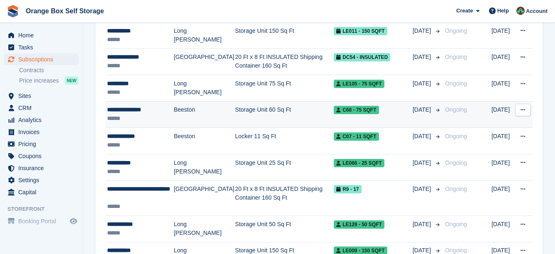
click at [256, 116] on td "Storage Unit 60 Sq Ft" at bounding box center [284, 114] width 99 height 27
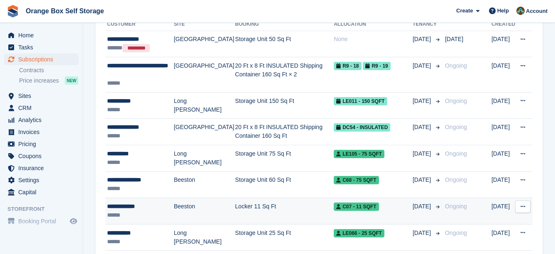
scroll to position [242, 0]
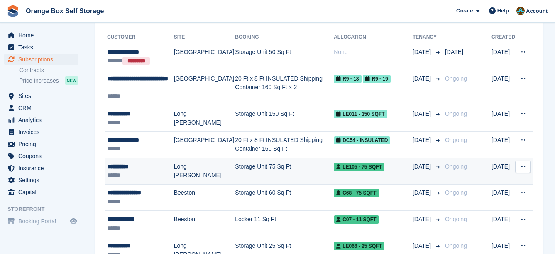
click at [266, 175] on td "Storage Unit 75 Sq Ft" at bounding box center [284, 171] width 99 height 27
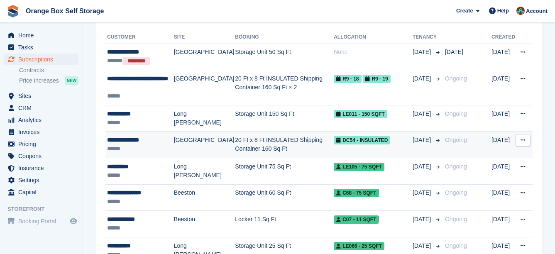
click at [291, 146] on td "20 Ft x 8 Ft INSULATED Shipping Container 160 Sq Ft" at bounding box center [284, 145] width 99 height 27
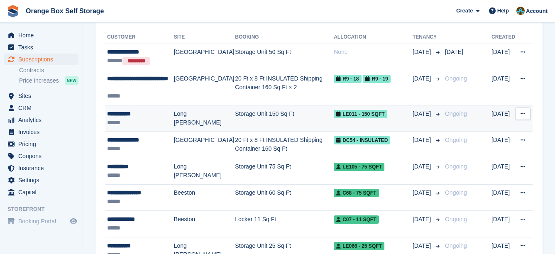
click at [269, 122] on td "Storage Unit 150 Sq Ft" at bounding box center [284, 118] width 99 height 27
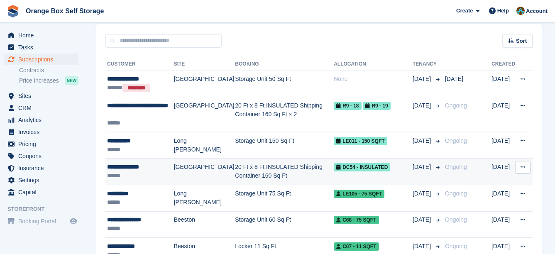
scroll to position [201, 0]
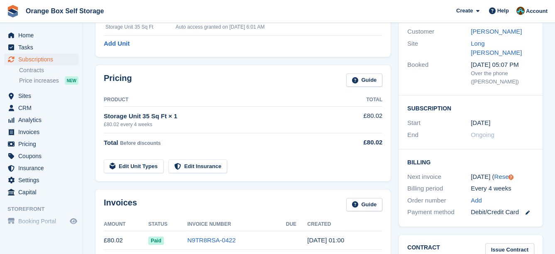
scroll to position [121, 0]
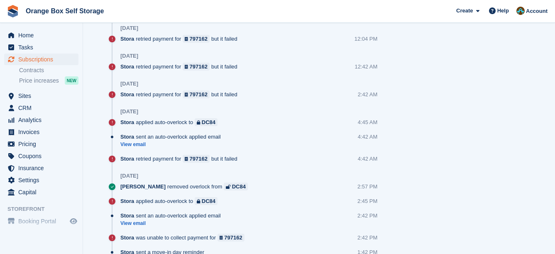
scroll to position [1038, 0]
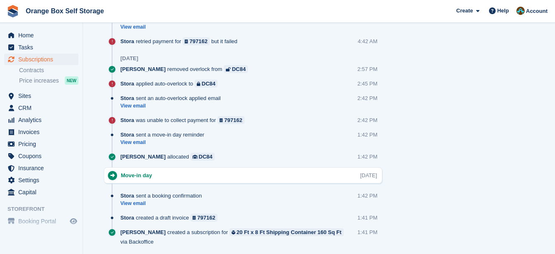
drag, startPoint x: 319, startPoint y: 161, endPoint x: 312, endPoint y: 159, distance: 7.4
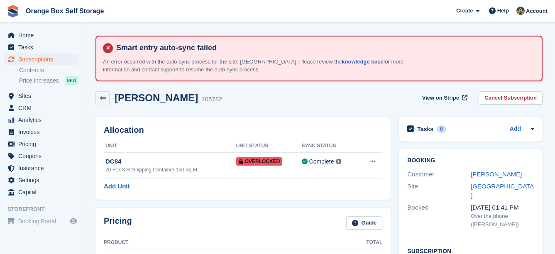
click at [308, 107] on div "JOHN ROBSON 105782 View on Stripe Cancel Subscription" at bounding box center [318, 100] width 455 height 26
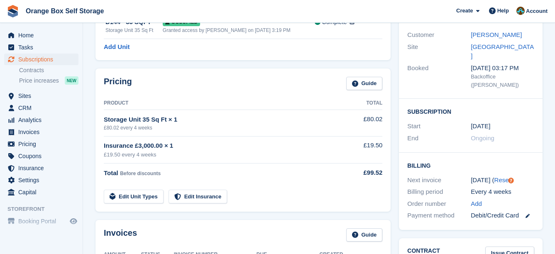
scroll to position [67, 0]
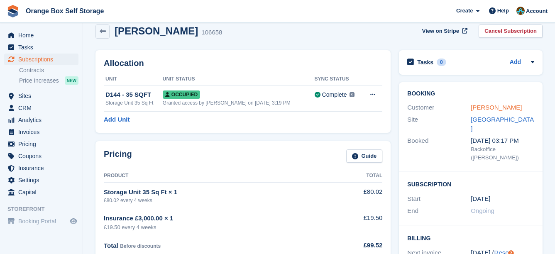
click at [479, 106] on link "[PERSON_NAME]" at bounding box center [496, 107] width 51 height 7
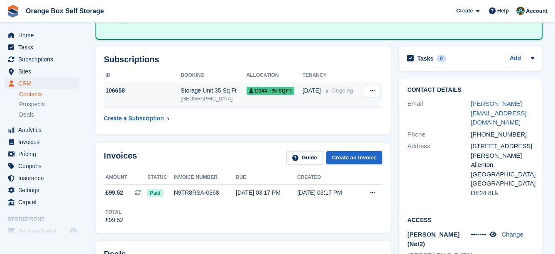
scroll to position [125, 0]
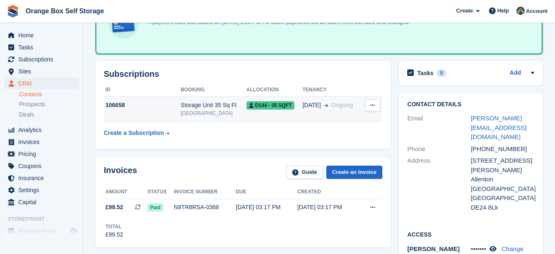
click at [225, 110] on div "[GEOGRAPHIC_DATA]" at bounding box center [214, 113] width 66 height 7
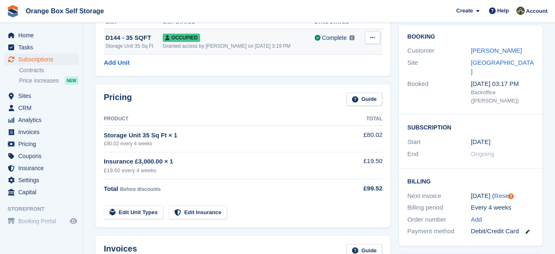
scroll to position [125, 0]
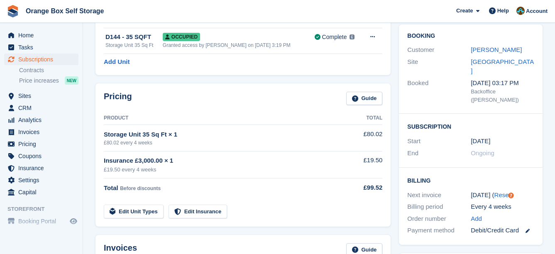
drag, startPoint x: 325, startPoint y: 119, endPoint x: 320, endPoint y: 117, distance: 5.3
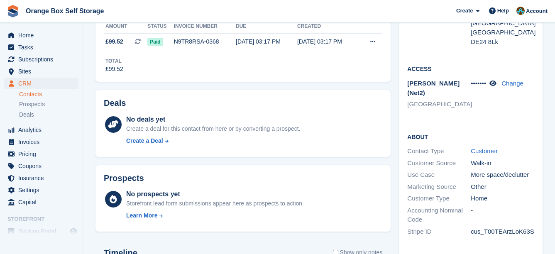
scroll to position [291, 0]
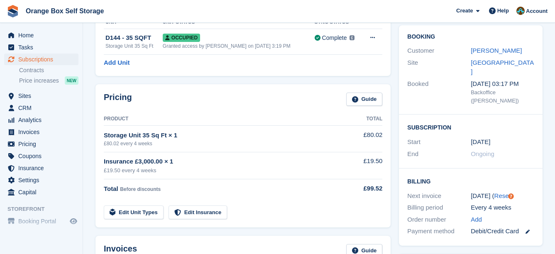
scroll to position [249, 0]
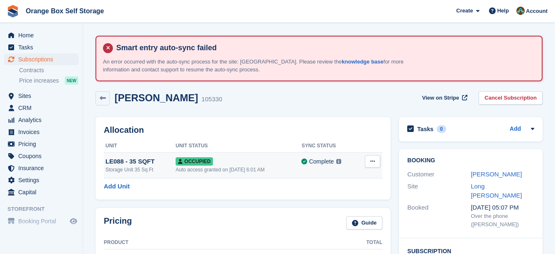
click at [254, 157] on div "Occupied" at bounding box center [239, 161] width 126 height 9
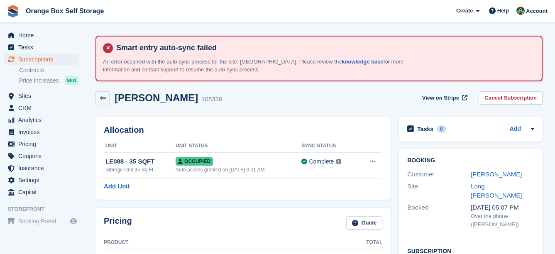
click at [482, 169] on div "Customer Amy Nairn" at bounding box center [470, 175] width 127 height 12
click at [484, 171] on link "Amy Nairn" at bounding box center [496, 174] width 51 height 7
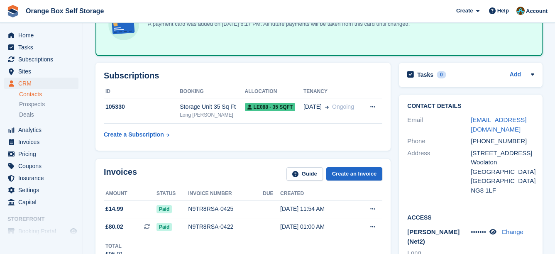
scroll to position [125, 0]
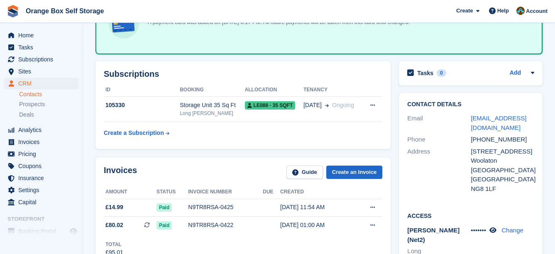
click at [392, 90] on div "Subscriptions ID Booking Allocation Tenancy 105330 Storage Unit 35 Sq Ft Long E…" at bounding box center [242, 105] width 303 height 96
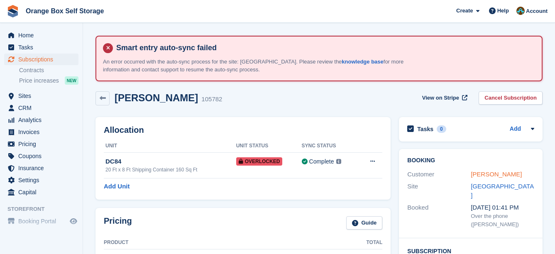
click at [485, 173] on link "[PERSON_NAME]" at bounding box center [496, 174] width 51 height 7
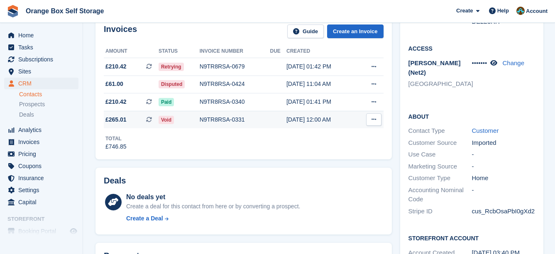
scroll to position [249, 0]
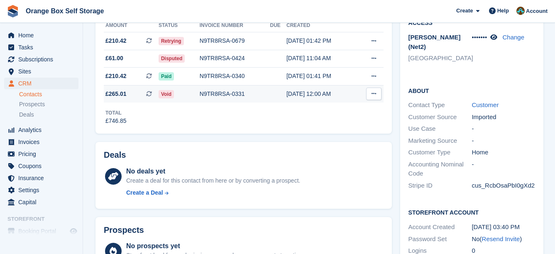
click at [198, 101] on td "Void" at bounding box center [179, 93] width 41 height 17
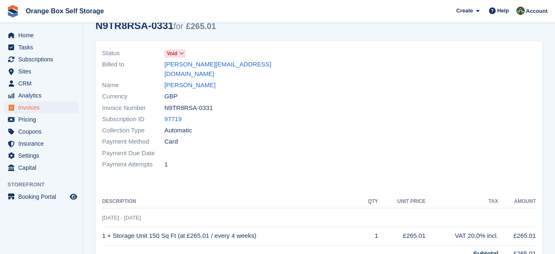
scroll to position [166, 0]
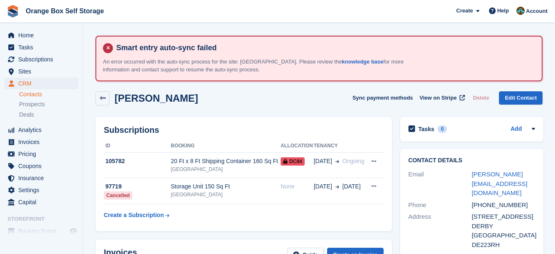
scroll to position [249, 0]
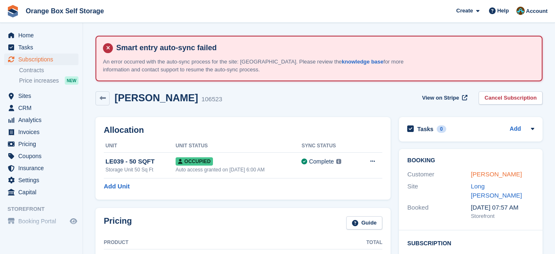
click at [483, 174] on link "Istvan Szabo" at bounding box center [496, 174] width 51 height 7
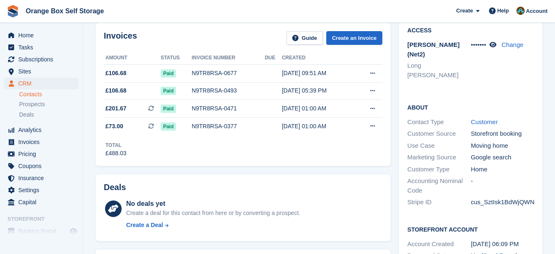
scroll to position [249, 0]
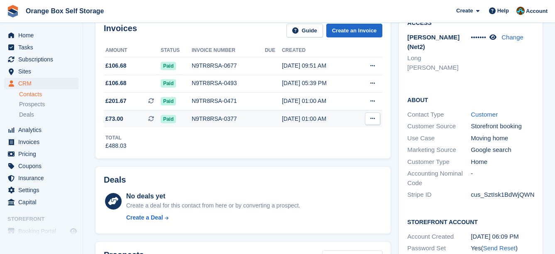
click at [216, 120] on div "N9TR8RSA-0377" at bounding box center [228, 119] width 73 height 9
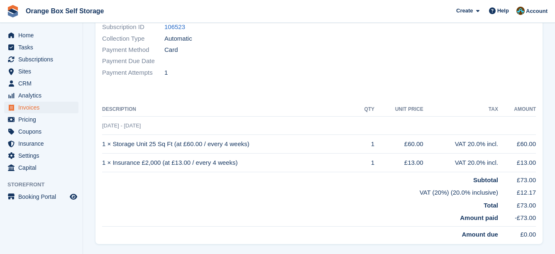
scroll to position [208, 0]
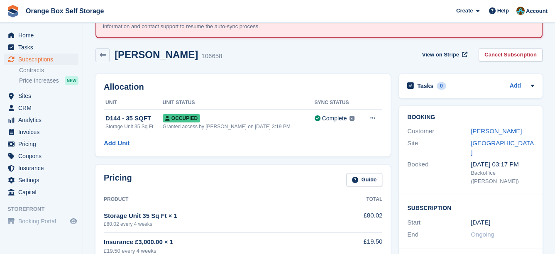
scroll to position [42, 0]
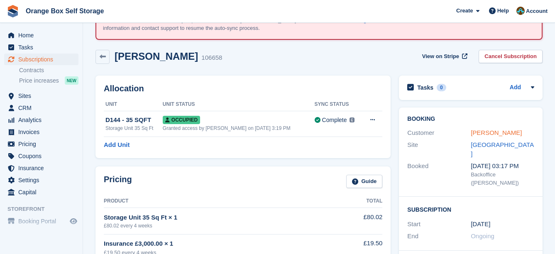
click at [483, 134] on link "Mike Duffus" at bounding box center [496, 132] width 51 height 7
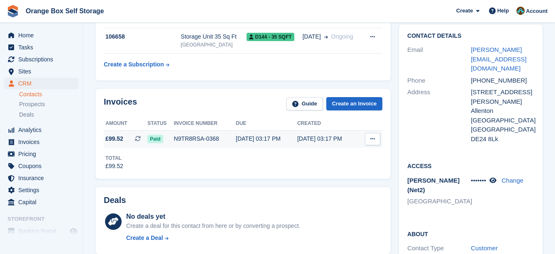
scroll to position [208, 0]
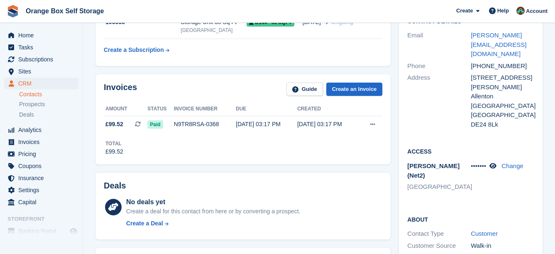
drag, startPoint x: 396, startPoint y: 161, endPoint x: 392, endPoint y: 160, distance: 4.3
click at [396, 161] on div "Contact Details Email m.duffus@ntlworld.com Phone +447799604171 Address 55 Brig…" at bounding box center [471, 208] width 152 height 404
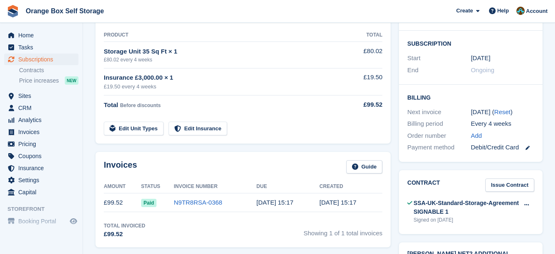
scroll to position [42, 0]
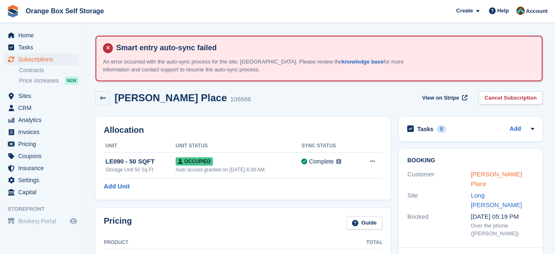
click at [474, 171] on link "Craig Place" at bounding box center [496, 179] width 51 height 17
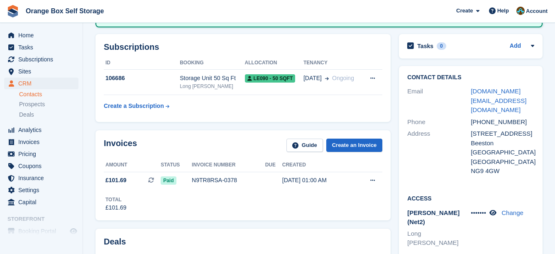
scroll to position [166, 0]
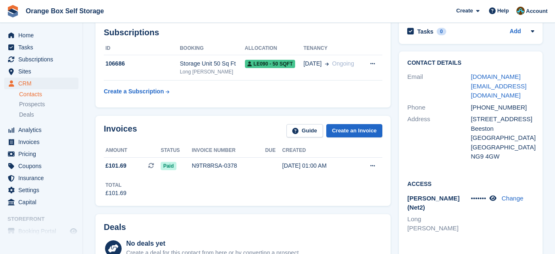
click at [421, 132] on div "Address" at bounding box center [439, 138] width 64 height 47
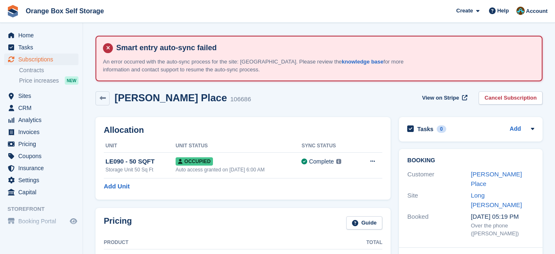
drag, startPoint x: 413, startPoint y: 126, endPoint x: 406, endPoint y: 122, distance: 7.6
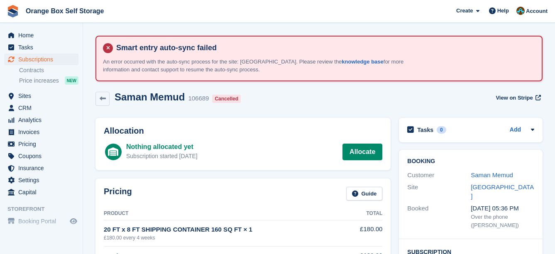
click at [502, 170] on div "Customer Saman Memud" at bounding box center [470, 175] width 127 height 12
click at [502, 171] on div "Saman Memud" at bounding box center [503, 176] width 64 height 10
click at [503, 173] on link "Saman Memud" at bounding box center [492, 174] width 42 height 7
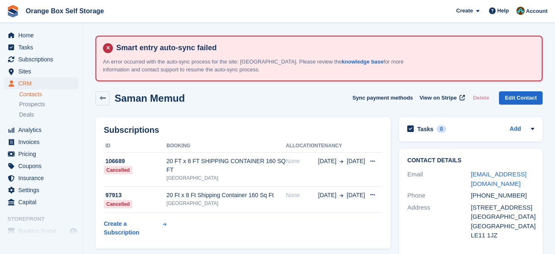
click at [503, 173] on link "samanmemud@gmail.com" at bounding box center [499, 179] width 56 height 17
click at [384, 125] on div "Subscriptions ID Booking Allocation Tenancy 106689 Cancelled 20 FT x 8 FT SHIPP…" at bounding box center [243, 183] width 296 height 132
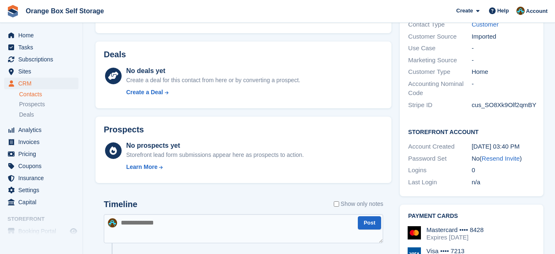
scroll to position [332, 0]
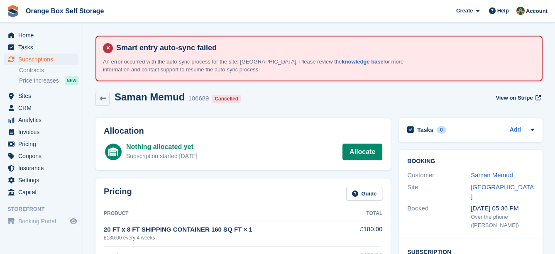
click at [393, 117] on div "Allocation Nothing allocated yet Subscription started 6 days ago Allocate" at bounding box center [242, 144] width 303 height 61
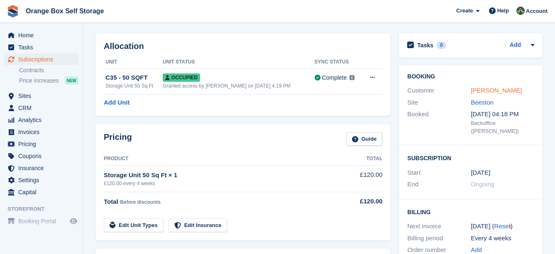
scroll to position [83, 0]
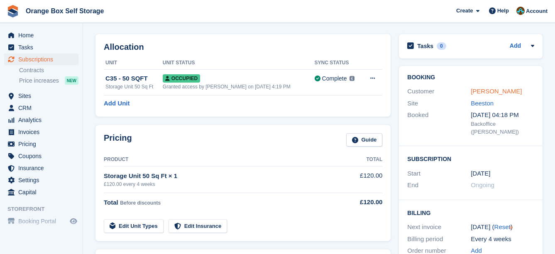
click at [508, 93] on link "PHILA MNTUNGWA" at bounding box center [496, 91] width 51 height 7
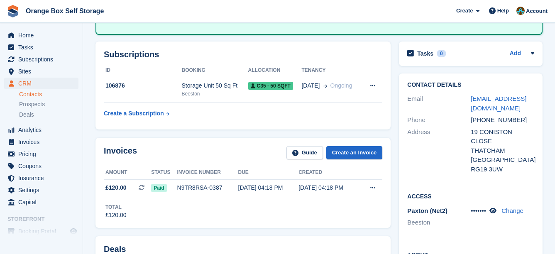
scroll to position [166, 0]
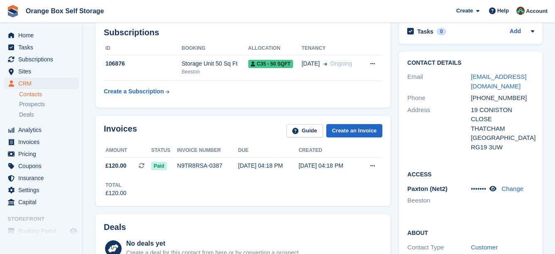
click at [282, 113] on div "Invoices Guide Create an Invoice Amount Status Invoice number Due Created £120.…" at bounding box center [242, 161] width 303 height 98
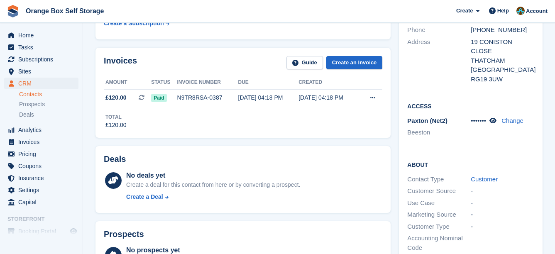
scroll to position [42, 0]
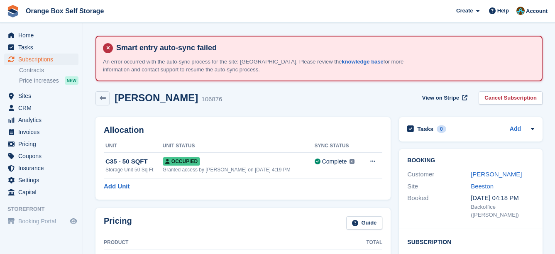
drag, startPoint x: 246, startPoint y: 121, endPoint x: 238, endPoint y: 115, distance: 9.5
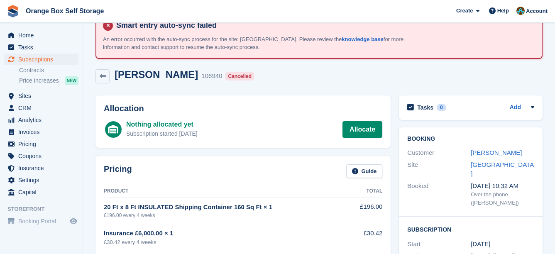
scroll to position [42, 0]
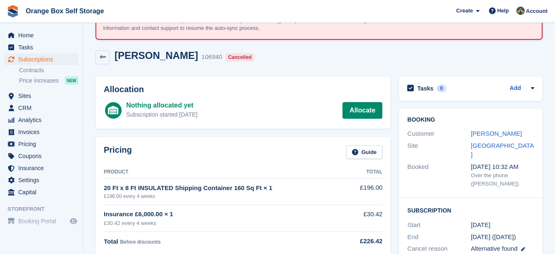
drag, startPoint x: 282, startPoint y: 153, endPoint x: 274, endPoint y: 147, distance: 10.1
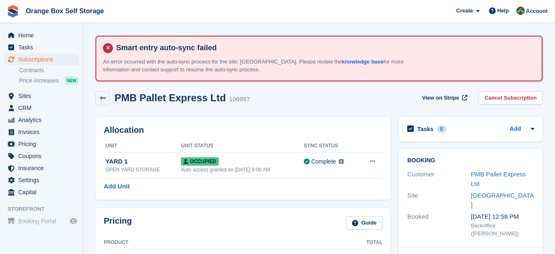
click at [127, 116] on div "Allocation Unit Unit Status Sync Status YARD 1 OPEN YARD STORAGE Occupied Auto …" at bounding box center [242, 158] width 303 height 91
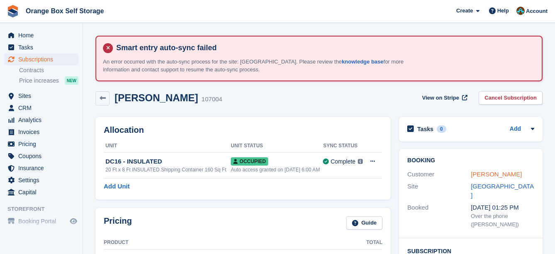
click at [493, 171] on link "Ian Yeomans" at bounding box center [496, 174] width 51 height 7
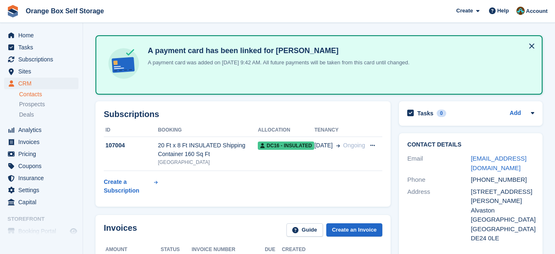
scroll to position [208, 0]
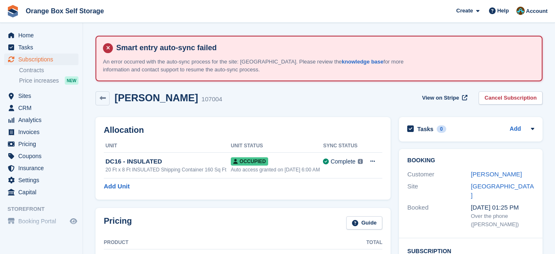
click at [386, 102] on div "Ian Yeomans 107004 View on Stripe Cancel Subscription" at bounding box center [318, 98] width 447 height 14
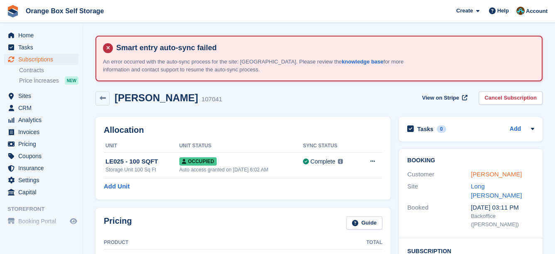
click at [478, 172] on link "[PERSON_NAME]" at bounding box center [496, 174] width 51 height 7
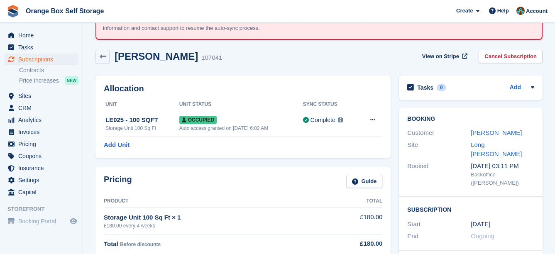
drag, startPoint x: 0, startPoint y: 0, endPoint x: 380, endPoint y: 156, distance: 411.1
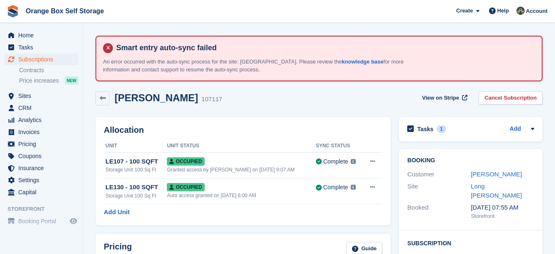
click at [346, 113] on div "Allocation Unit Unit Status Sync Status LE107 - 100 SQFT Storage Unit 100 Sq Ft…" at bounding box center [242, 171] width 303 height 117
drag, startPoint x: 343, startPoint y: 109, endPoint x: 315, endPoint y: 105, distance: 28.1
click at [495, 174] on link "Istvan Szabo" at bounding box center [496, 174] width 51 height 7
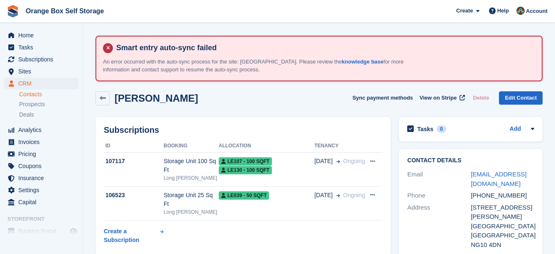
click at [221, 120] on div "Subscriptions ID Booking Allocation Tenancy 107117 Storage Unit 100 Sq Ft Long …" at bounding box center [242, 186] width 295 height 139
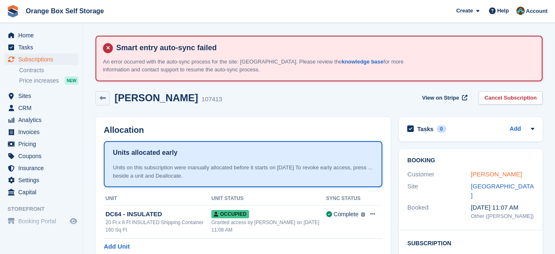
click at [499, 171] on link "[PERSON_NAME]" at bounding box center [496, 174] width 51 height 7
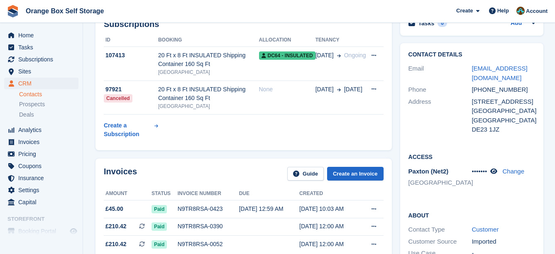
scroll to position [166, 0]
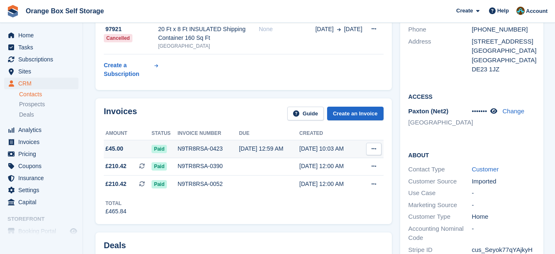
click at [239, 149] on div "11 Sep, 12:59 AM" at bounding box center [269, 148] width 60 height 9
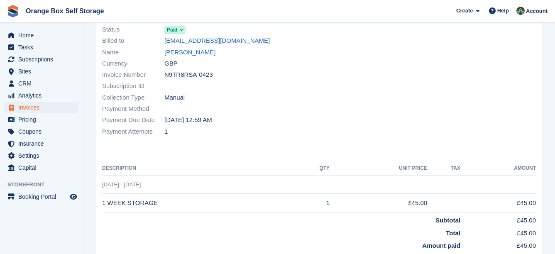
scroll to position [166, 0]
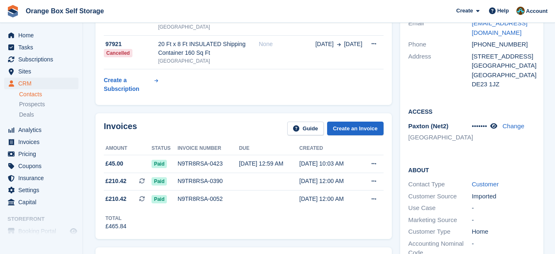
scroll to position [166, 0]
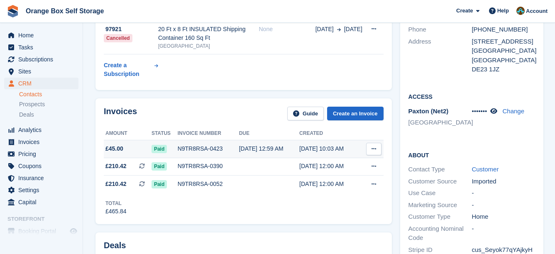
click at [226, 147] on div "N9TR8RSA-0423" at bounding box center [208, 148] width 61 height 9
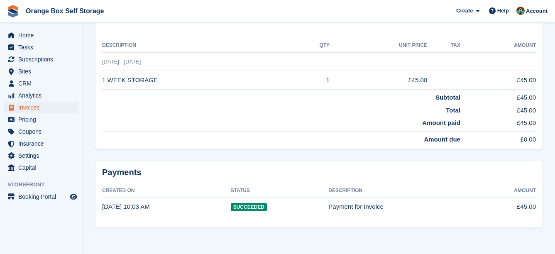
scroll to position [246, 0]
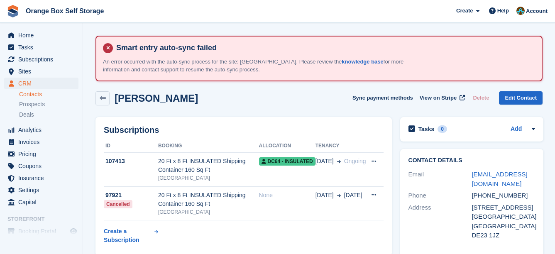
click at [345, 111] on div "[PERSON_NAME] Sync payment methods View on Stripe Delete Edit Contact" at bounding box center [318, 100] width 455 height 26
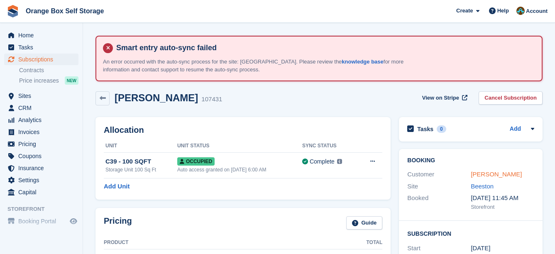
click at [495, 172] on link "Damian Belshaw" at bounding box center [496, 174] width 51 height 7
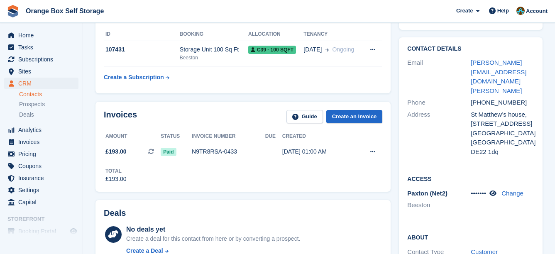
scroll to position [125, 0]
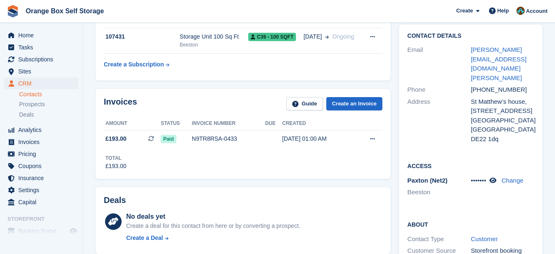
click at [394, 179] on div "Invoices Guide Create an Invoice Amount Status Invoice number Due Created £193.…" at bounding box center [242, 134] width 303 height 98
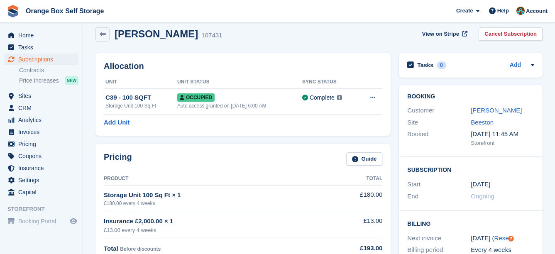
scroll to position [83, 0]
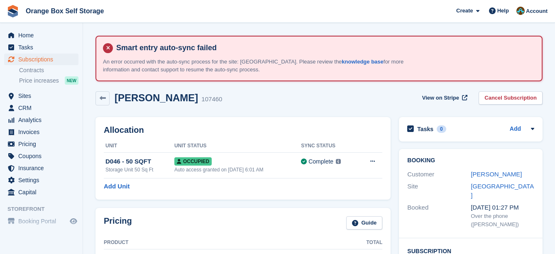
scroll to position [249, 0]
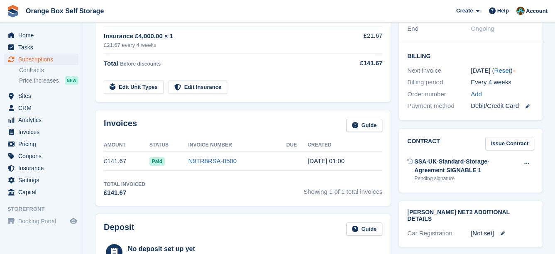
click at [520, 169] on div "SSA-UK-Standard-Storage-Agreement SIGNABLE 1 Pending signature Void contract" at bounding box center [470, 169] width 127 height 29
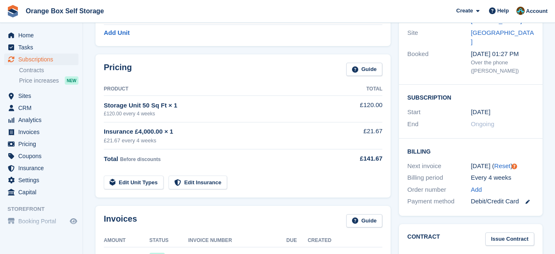
scroll to position [0, 0]
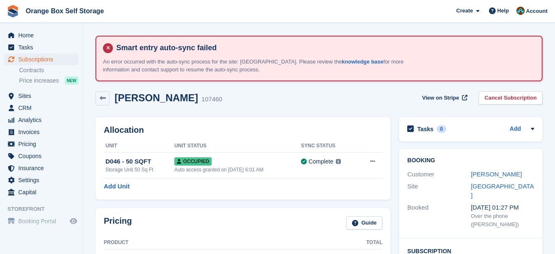
click at [492, 166] on div "Booking Customer [PERSON_NAME] Site [GEOGRAPHIC_DATA] Booked [DATE] 01:27 PM Ov…" at bounding box center [471, 194] width 144 height 90
click at [493, 169] on div "Customer STUART KELF" at bounding box center [470, 175] width 127 height 12
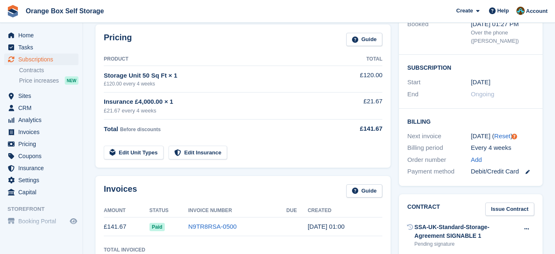
scroll to position [125, 0]
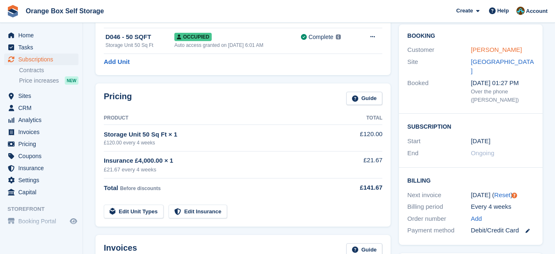
click at [496, 53] on link "STUART KELF" at bounding box center [496, 49] width 51 height 7
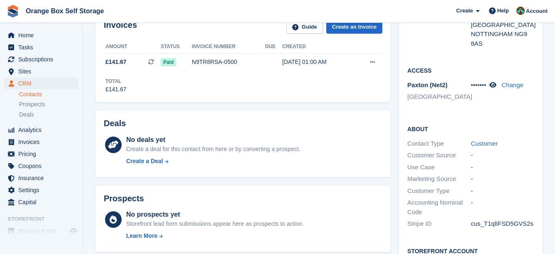
scroll to position [42, 0]
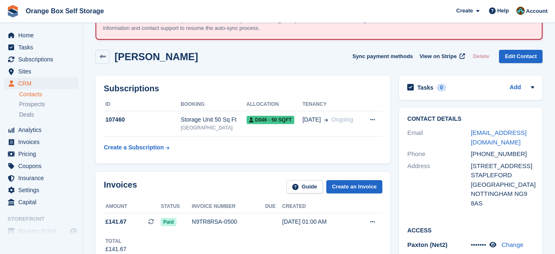
drag, startPoint x: 397, startPoint y: 152, endPoint x: 393, endPoint y: 152, distance: 4.2
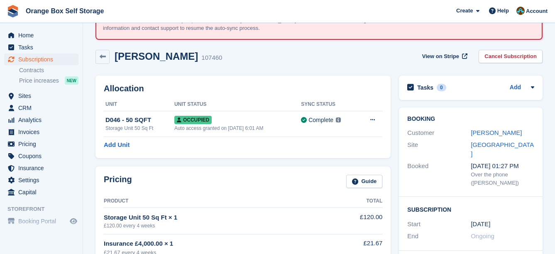
scroll to position [125, 0]
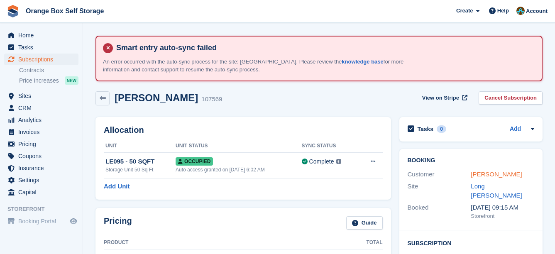
click at [485, 172] on link "Lexy Fox" at bounding box center [496, 174] width 51 height 7
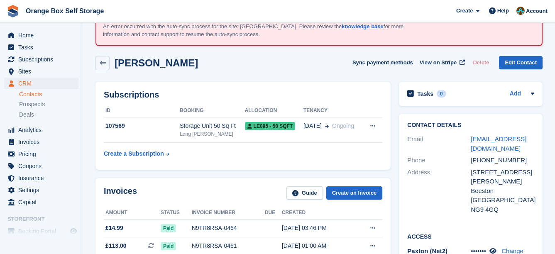
scroll to position [166, 0]
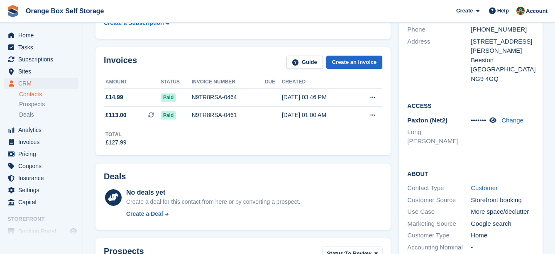
click at [374, 146] on div "Total £127.99" at bounding box center [243, 135] width 279 height 23
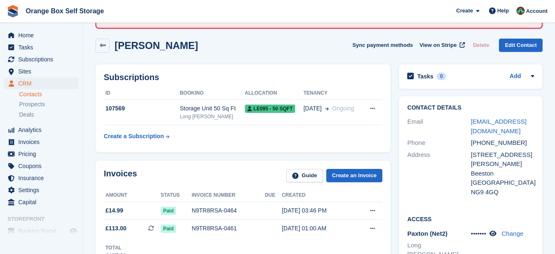
scroll to position [0, 0]
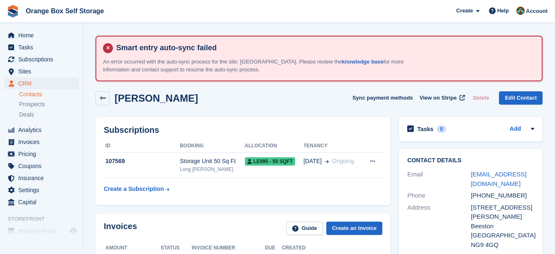
drag, startPoint x: 370, startPoint y: 139, endPoint x: 362, endPoint y: 133, distance: 10.1
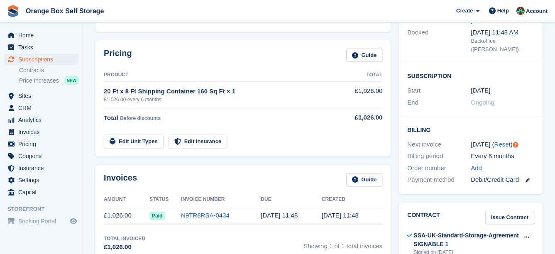
scroll to position [125, 0]
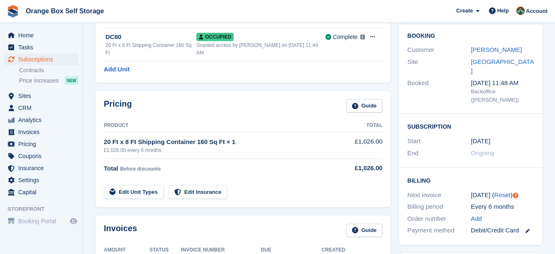
click at [513, 55] on div "Customer Sukhwinder Singh" at bounding box center [470, 50] width 127 height 12
click at [511, 54] on div "Sukhwinder Singh" at bounding box center [503, 50] width 64 height 10
click at [510, 51] on link "Sukhwinder Singh" at bounding box center [496, 49] width 51 height 7
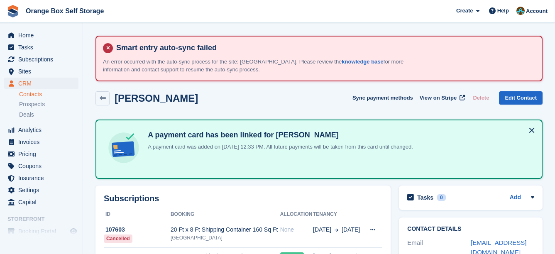
click at [227, 100] on div "Sukhwinder Singh Sync payment methods View on Stripe Delete Edit Contact" at bounding box center [318, 98] width 447 height 14
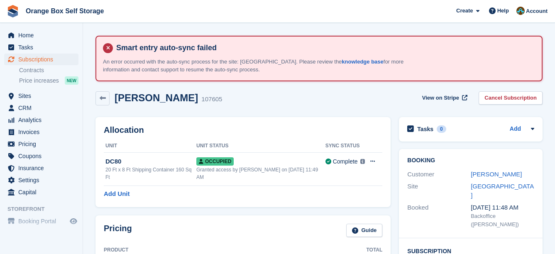
scroll to position [125, 0]
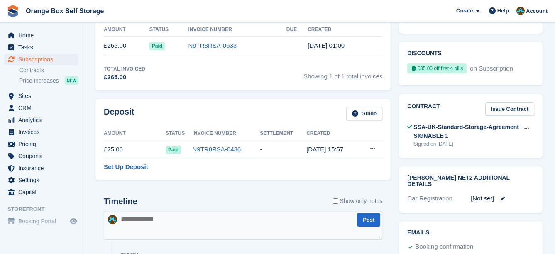
scroll to position [212, 0]
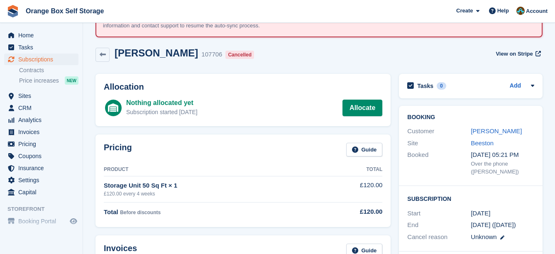
scroll to position [42, 0]
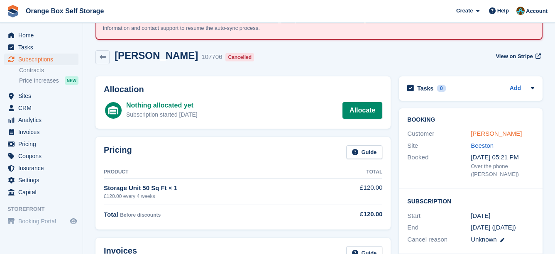
click at [482, 130] on link "[PERSON_NAME]" at bounding box center [496, 133] width 51 height 7
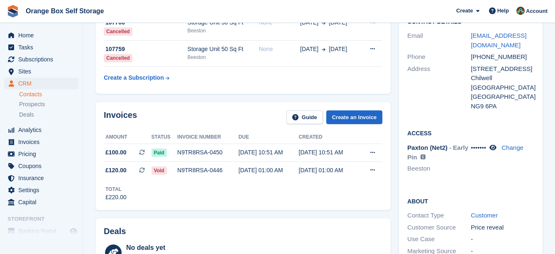
scroll to position [208, 0]
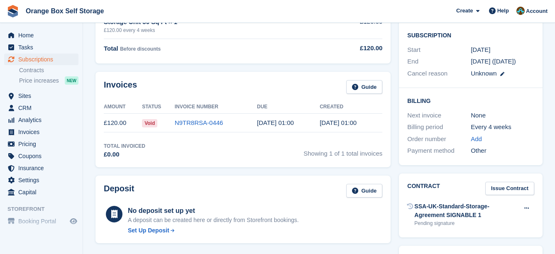
scroll to position [42, 0]
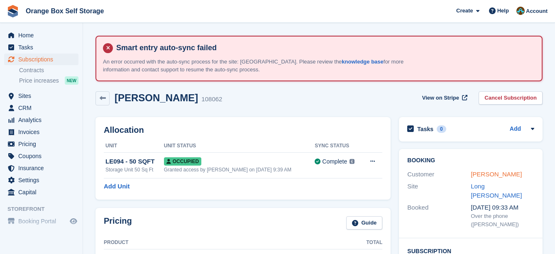
click at [507, 171] on link "[PERSON_NAME]" at bounding box center [496, 174] width 51 height 7
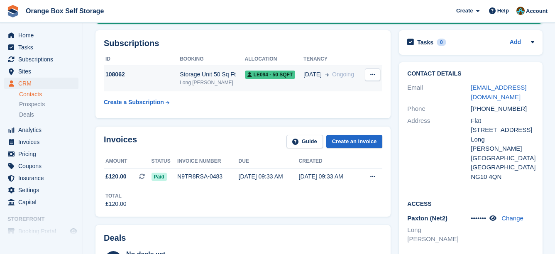
scroll to position [249, 0]
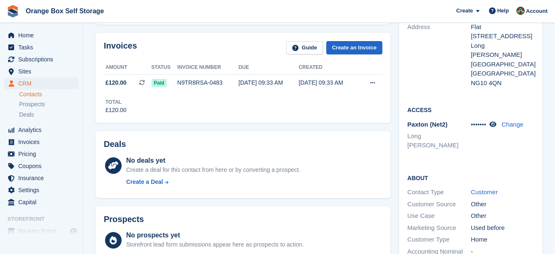
click at [355, 125] on div "Invoices Guide Create an Invoice Amount Status Invoice number Due Created £120.…" at bounding box center [242, 78] width 303 height 98
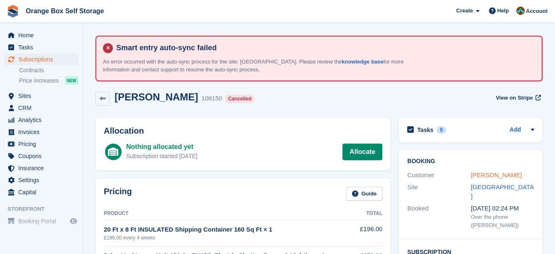
click at [485, 172] on link "[PERSON_NAME]" at bounding box center [496, 174] width 51 height 7
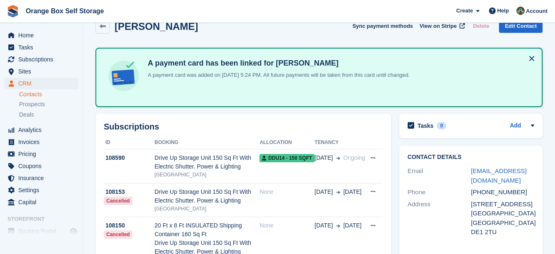
scroll to position [83, 0]
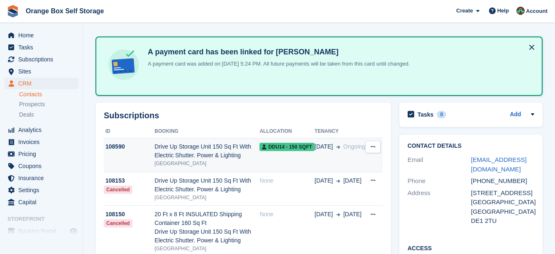
click at [229, 157] on div "Drive Up Storage Unit 150 Sq Ft With Electric Shutter. Power & Lighting" at bounding box center [206, 150] width 105 height 17
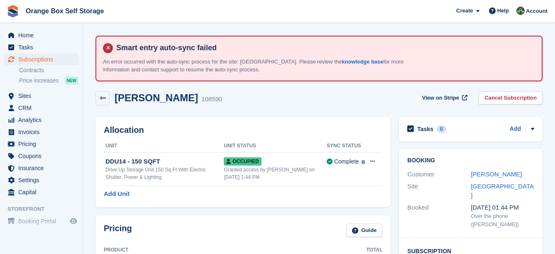
scroll to position [125, 0]
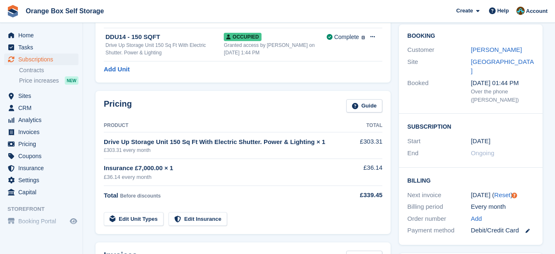
click at [391, 134] on div "Pricing Guide Product Total Drive Up Storage Unit 150 Sq Ft With Electric Shutt…" at bounding box center [242, 163] width 303 height 152
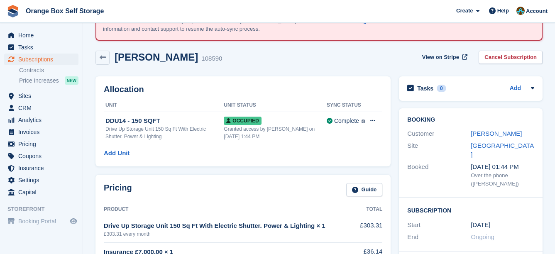
scroll to position [0, 0]
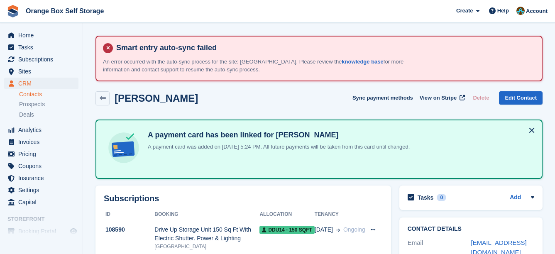
scroll to position [83, 0]
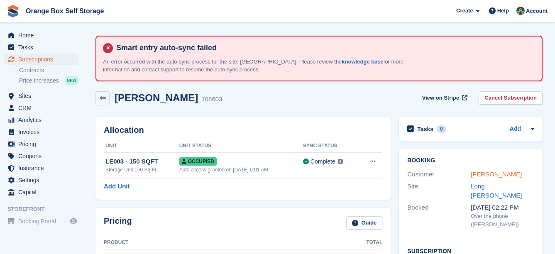
click at [512, 174] on link "[PERSON_NAME]" at bounding box center [496, 174] width 51 height 7
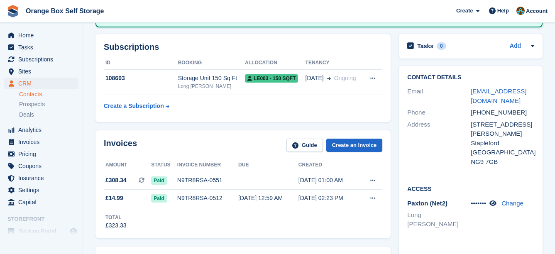
scroll to position [166, 0]
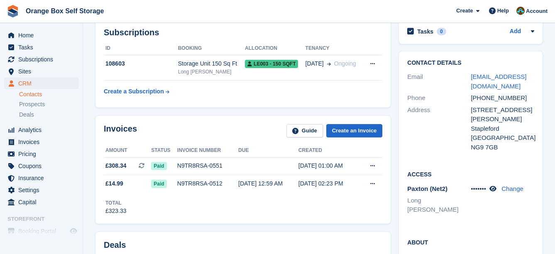
click at [384, 159] on div "Invoices Guide Create an Invoice Amount Status Invoice number Due Created £308.…" at bounding box center [242, 170] width 295 height 108
drag, startPoint x: 379, startPoint y: 151, endPoint x: 372, endPoint y: 143, distance: 10.0
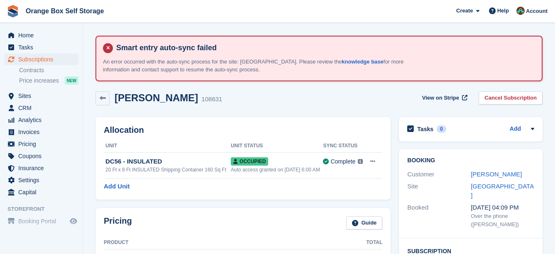
click at [333, 101] on div "[PERSON_NAME] 108631 View on Stripe Cancel Subscription" at bounding box center [318, 98] width 447 height 14
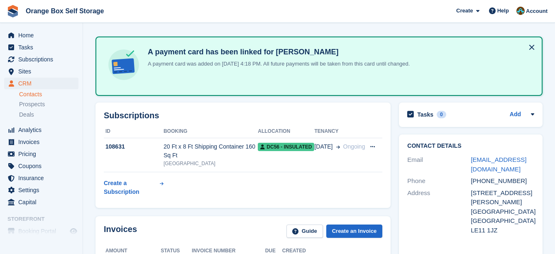
scroll to position [208, 0]
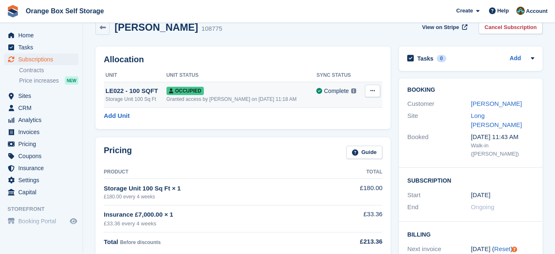
scroll to position [83, 0]
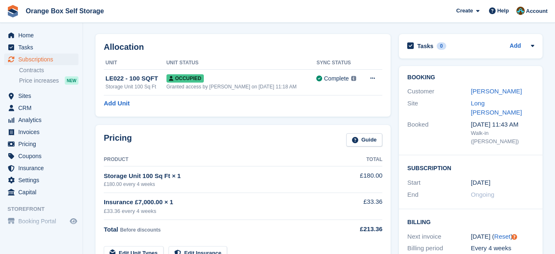
drag, startPoint x: 262, startPoint y: 42, endPoint x: 370, endPoint y: 59, distance: 110.1
click at [262, 42] on h2 "Allocation" at bounding box center [243, 47] width 279 height 10
drag, startPoint x: 375, startPoint y: 115, endPoint x: 361, endPoint y: 108, distance: 15.4
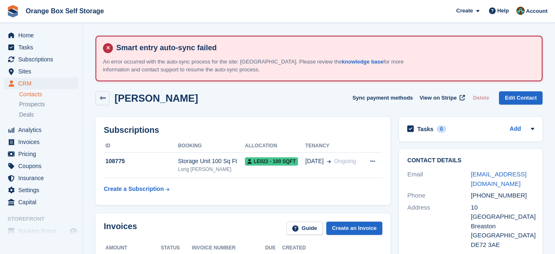
scroll to position [83, 0]
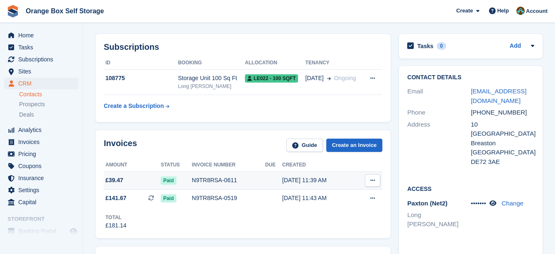
click at [188, 176] on div "Paid" at bounding box center [176, 180] width 31 height 9
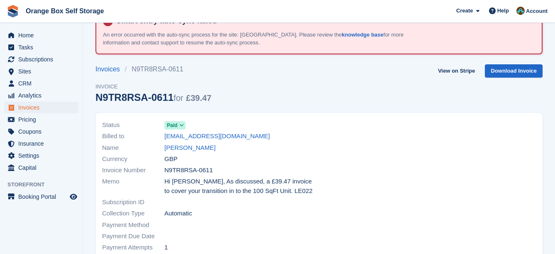
scroll to position [42, 0]
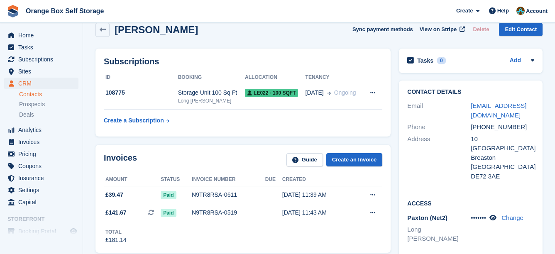
scroll to position [83, 0]
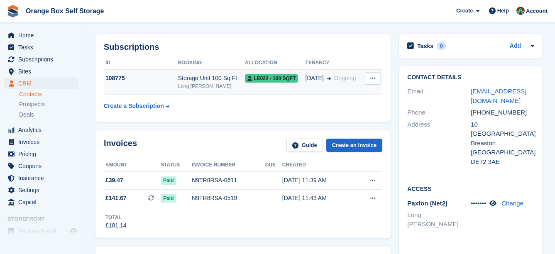
click at [205, 74] on div "Storage Unit 100 Sq Ft" at bounding box center [211, 78] width 67 height 9
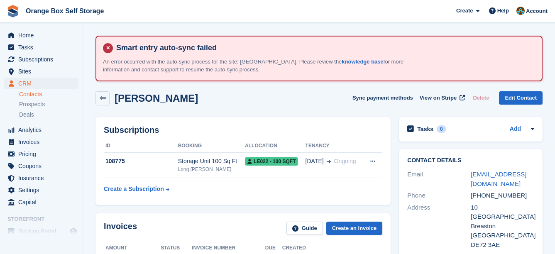
scroll to position [83, 0]
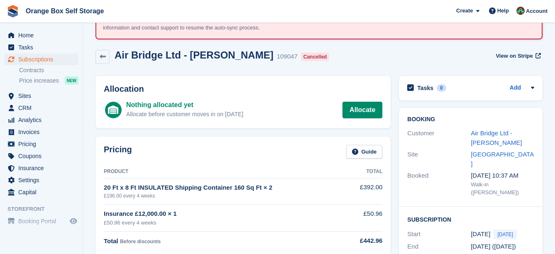
scroll to position [42, 0]
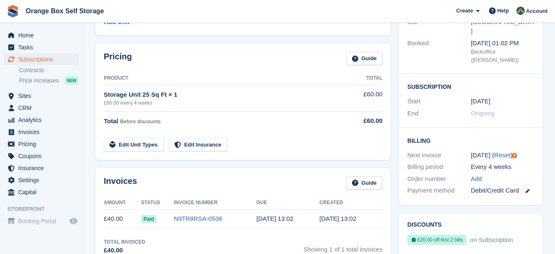
scroll to position [81, 0]
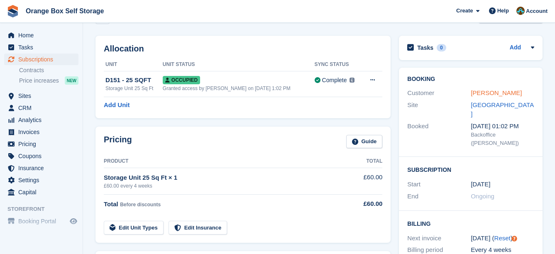
click at [496, 96] on link "[PERSON_NAME]" at bounding box center [496, 92] width 51 height 7
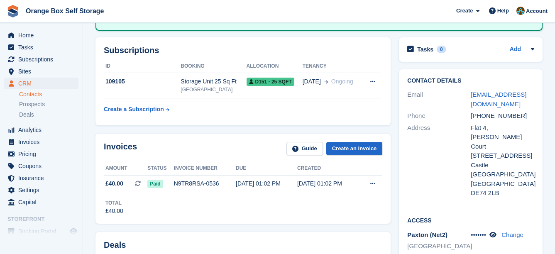
scroll to position [166, 0]
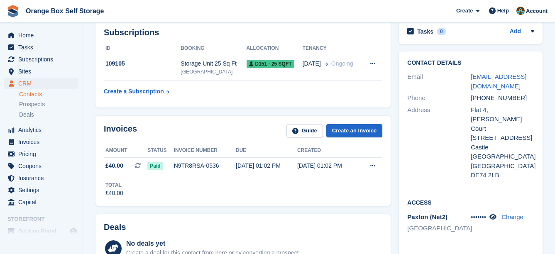
click at [393, 152] on div "Invoices Guide Create an Invoice Amount Status Invoice number Due Created £40.0…" at bounding box center [242, 161] width 303 height 98
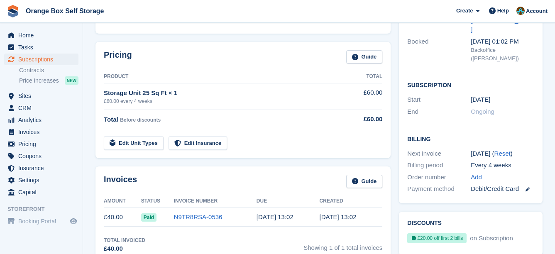
scroll to position [81, 0]
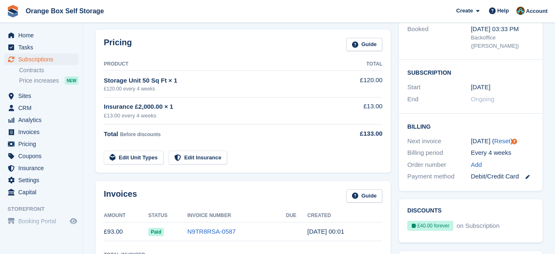
scroll to position [74, 0]
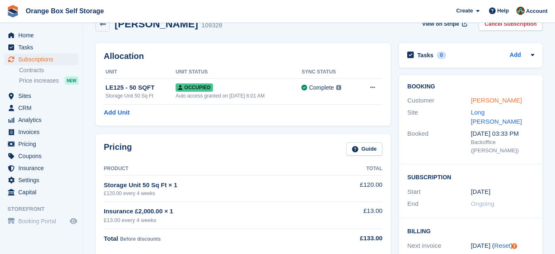
click at [490, 102] on link "DOREEN APPIAH" at bounding box center [496, 100] width 51 height 7
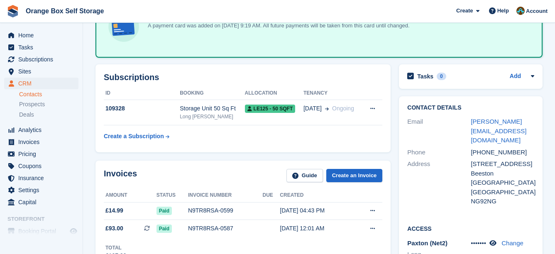
scroll to position [166, 0]
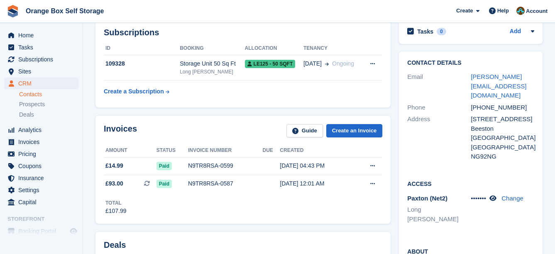
click at [449, 161] on div "Address 87A WOOLATON ROAD Beeston Nottingham United Kingdom NG92NG" at bounding box center [470, 137] width 127 height 49
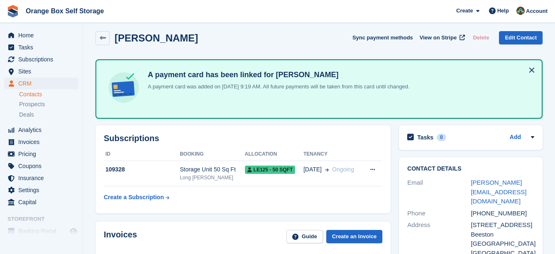
scroll to position [0, 0]
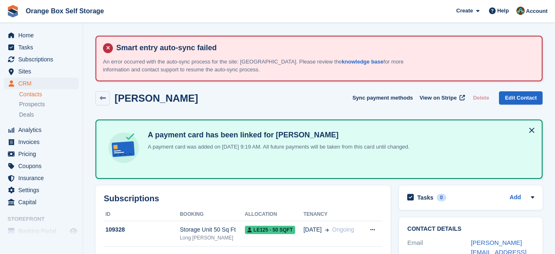
drag, startPoint x: 378, startPoint y: 145, endPoint x: 367, endPoint y: 142, distance: 11.0
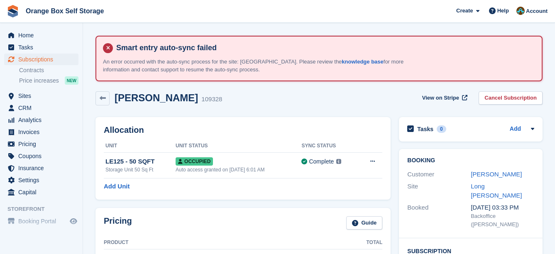
scroll to position [74, 0]
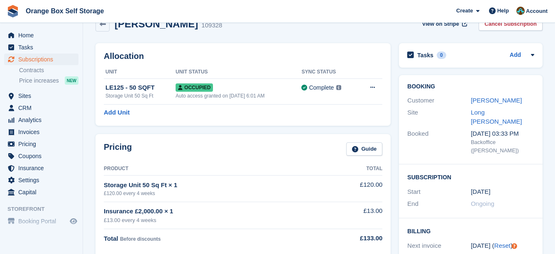
drag, startPoint x: 358, startPoint y: 127, endPoint x: 351, endPoint y: 124, distance: 7.6
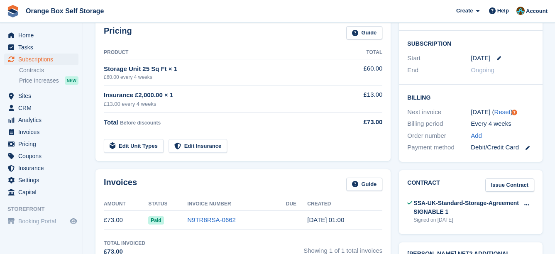
scroll to position [48, 0]
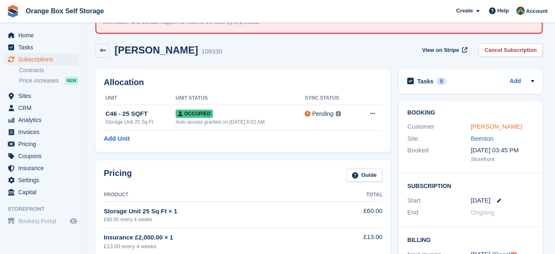
click at [486, 123] on link "[PERSON_NAME]" at bounding box center [496, 126] width 51 height 7
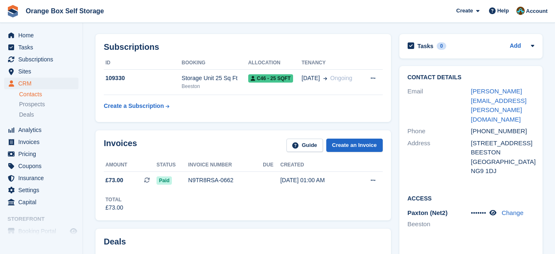
drag, startPoint x: 309, startPoint y: 169, endPoint x: 296, endPoint y: 159, distance: 16.4
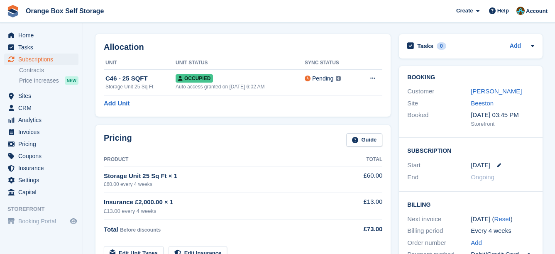
scroll to position [48, 0]
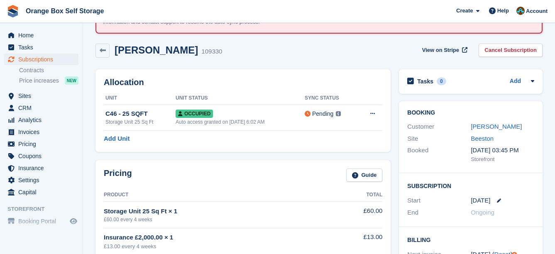
click at [328, 147] on div "Allocation Unit Unit Status Sync Status C46 - 25 SQFT Storage Unit 25 Sq Ft Occ…" at bounding box center [242, 110] width 295 height 83
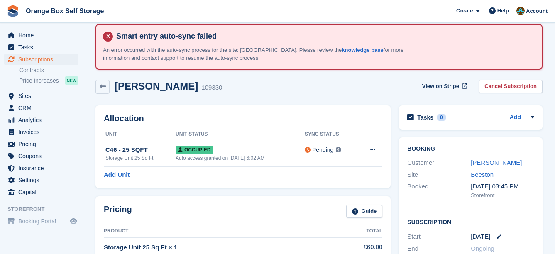
scroll to position [0, 0]
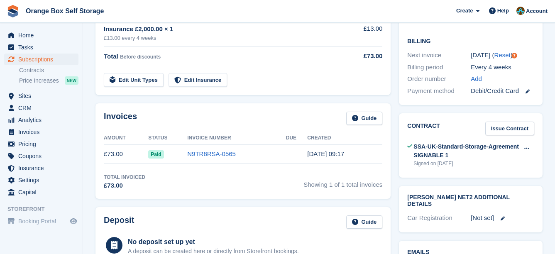
scroll to position [83, 0]
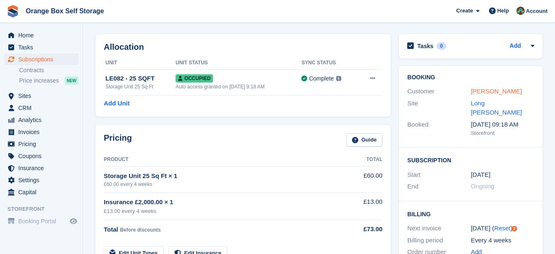
click at [492, 93] on link "[PERSON_NAME]" at bounding box center [496, 91] width 51 height 7
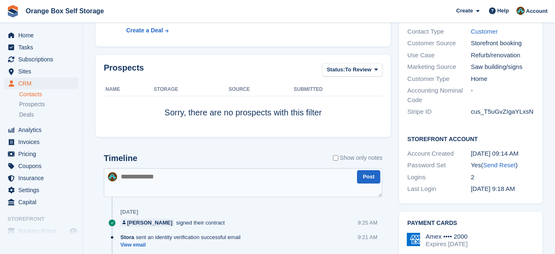
scroll to position [548, 0]
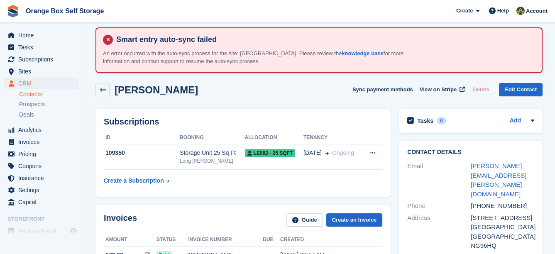
drag, startPoint x: 305, startPoint y: 183, endPoint x: 302, endPoint y: 179, distance: 4.8
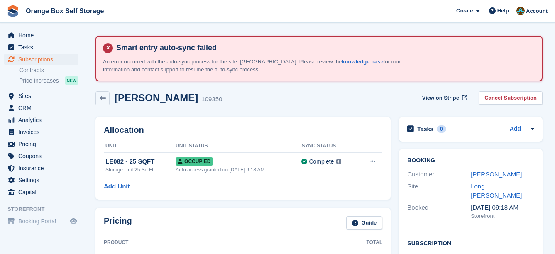
click at [328, 90] on div "Simon Gregson 109350 View on Stripe Cancel Subscription" at bounding box center [318, 100] width 455 height 26
drag, startPoint x: 324, startPoint y: 85, endPoint x: 318, endPoint y: 78, distance: 8.2
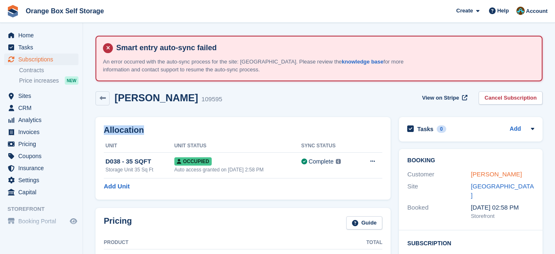
click at [484, 171] on link "Andrew Pendleton" at bounding box center [496, 174] width 51 height 7
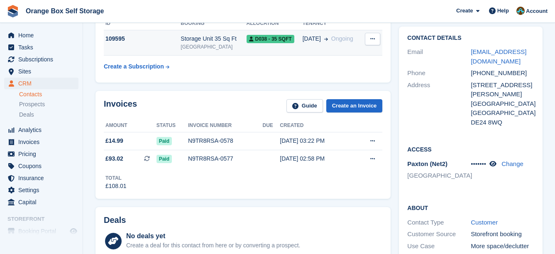
scroll to position [125, 0]
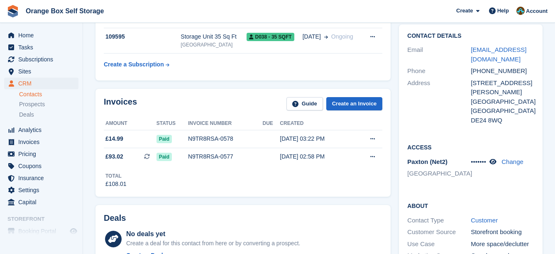
click at [391, 128] on div "Invoices Guide Create an Invoice Amount Status Invoice number Due Created £14.9…" at bounding box center [242, 143] width 303 height 116
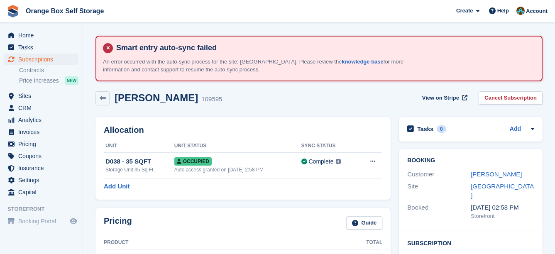
drag, startPoint x: 397, startPoint y: 129, endPoint x: 382, endPoint y: 123, distance: 16.4
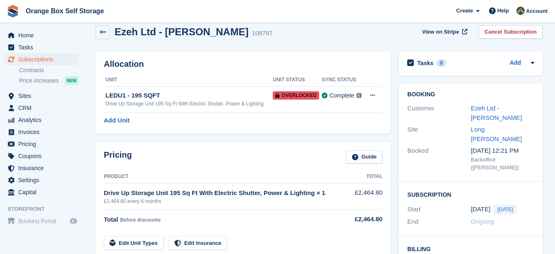
scroll to position [26, 0]
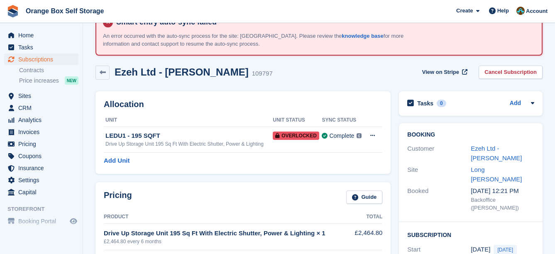
click at [332, 92] on div "Allocation Unit Unit Status Sync Status LEDU1 - 195 SQFT Drive Up Storage Unit …" at bounding box center [242, 132] width 295 height 83
drag, startPoint x: 338, startPoint y: 90, endPoint x: 334, endPoint y: 88, distance: 4.4
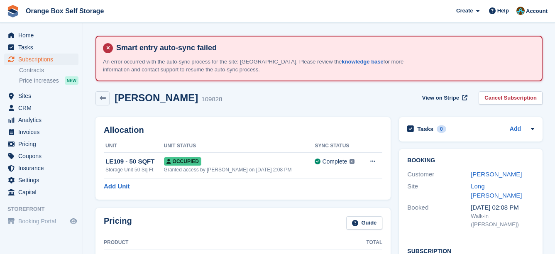
scroll to position [42, 0]
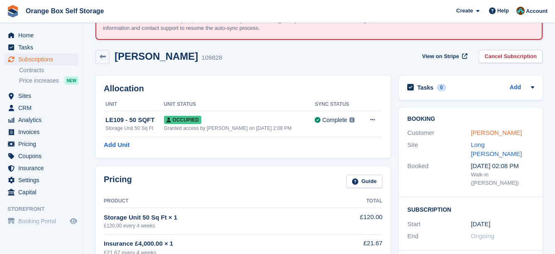
click at [483, 135] on link "Jessica Hughes" at bounding box center [496, 132] width 51 height 7
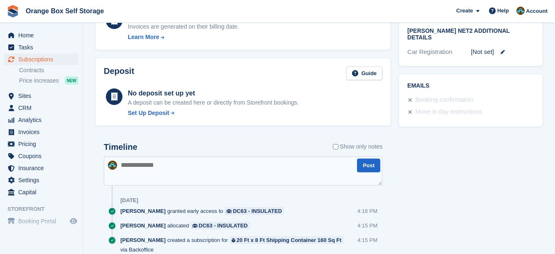
scroll to position [428, 0]
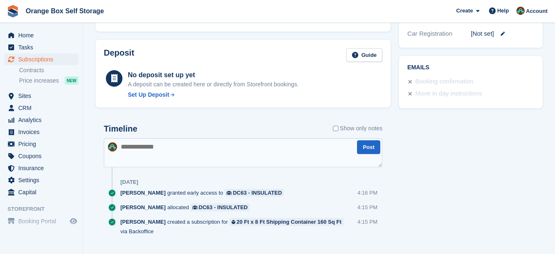
drag, startPoint x: 294, startPoint y: 149, endPoint x: 285, endPoint y: 147, distance: 10.0
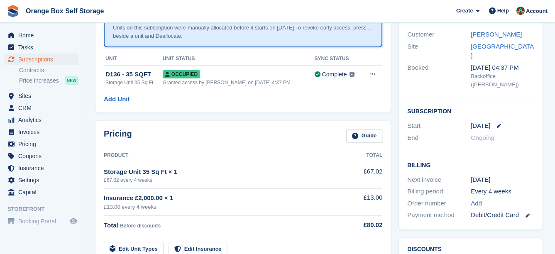
scroll to position [455, 0]
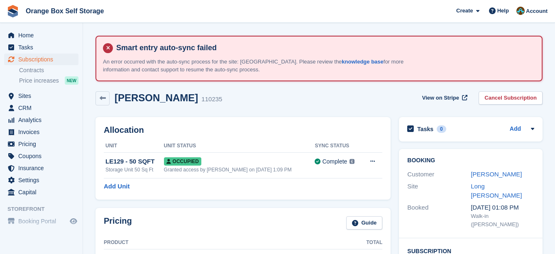
click at [494, 169] on div "Customer [PERSON_NAME]" at bounding box center [470, 175] width 127 height 12
click at [497, 171] on link "Katie Palmer" at bounding box center [496, 174] width 51 height 7
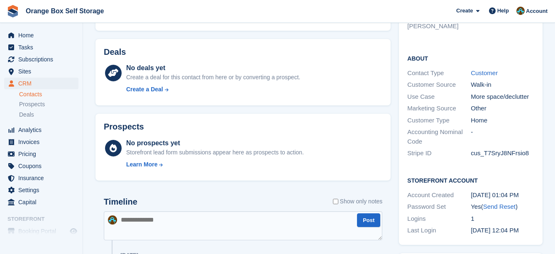
scroll to position [166, 0]
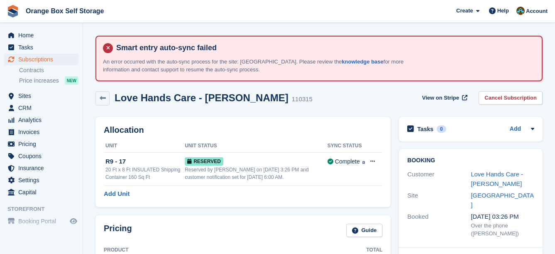
scroll to position [42, 0]
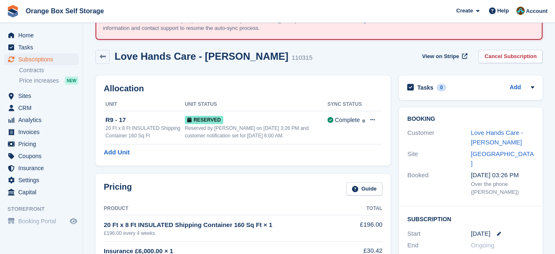
click at [489, 147] on div "Customer Love Hands Care - [PERSON_NAME]" at bounding box center [470, 137] width 127 height 21
click at [489, 144] on link "Love Hands Care - [PERSON_NAME]" at bounding box center [497, 137] width 52 height 17
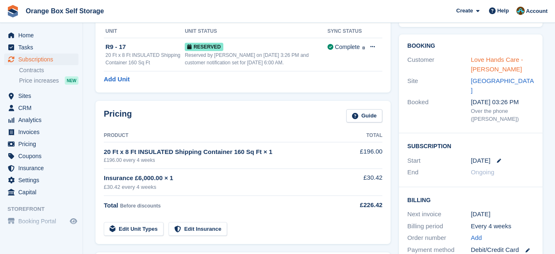
scroll to position [42, 0]
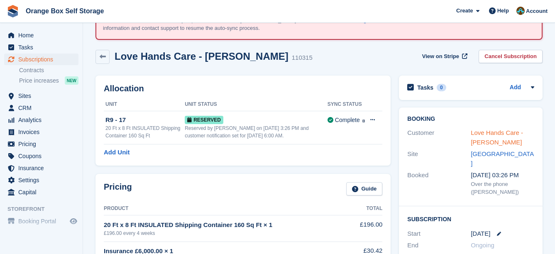
click at [495, 143] on link "Love Hands Care - Eunice Mwale" at bounding box center [497, 137] width 52 height 17
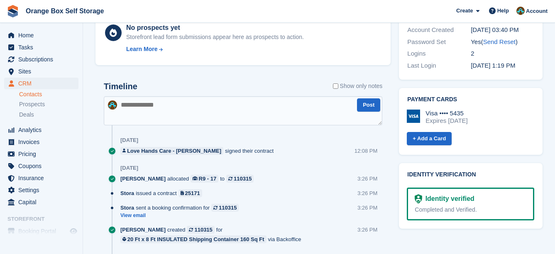
scroll to position [457, 0]
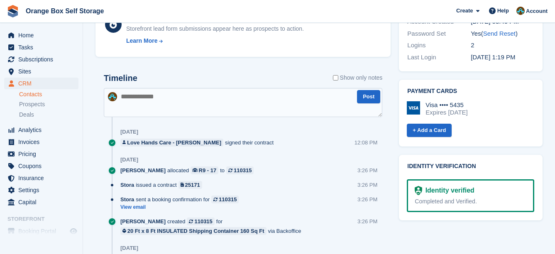
click at [382, 147] on div at bounding box center [379, 143] width 5 height 8
drag, startPoint x: 386, startPoint y: 147, endPoint x: 382, endPoint y: 146, distance: 4.9
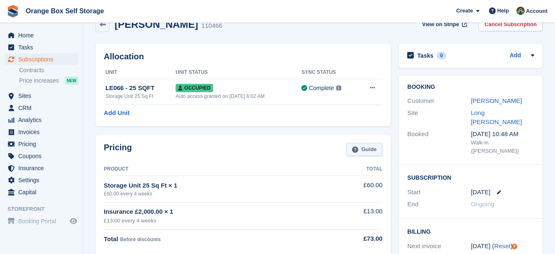
scroll to position [61, 0]
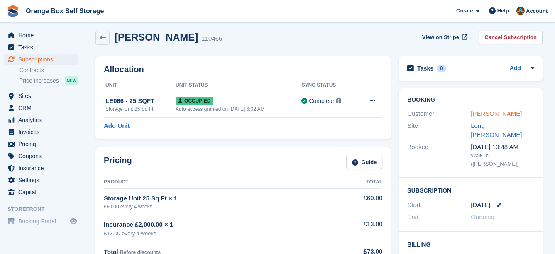
click at [485, 113] on link "[PERSON_NAME]" at bounding box center [496, 113] width 51 height 7
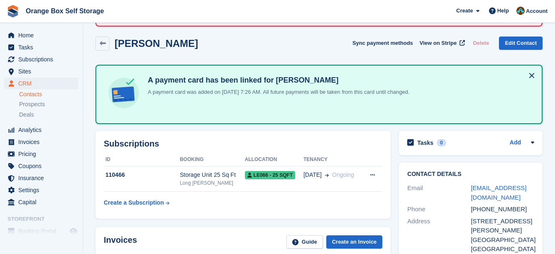
scroll to position [125, 0]
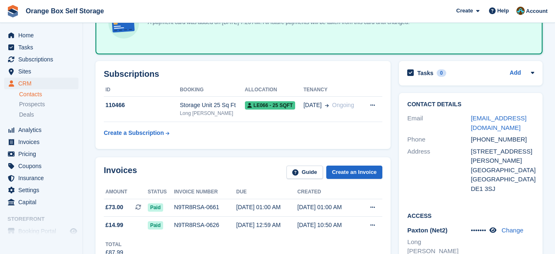
click at [406, 178] on div "Contact Details Email [EMAIL_ADDRESS][DOMAIN_NAME] Phone [PHONE_NUMBER] Address…" at bounding box center [471, 148] width 144 height 110
drag, startPoint x: 405, startPoint y: 176, endPoint x: 401, endPoint y: 173, distance: 5.3
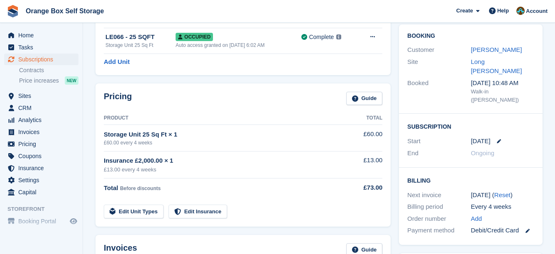
scroll to position [61, 0]
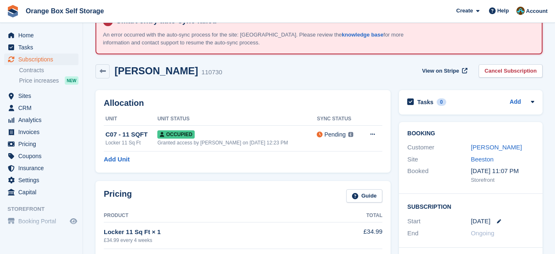
scroll to position [42, 0]
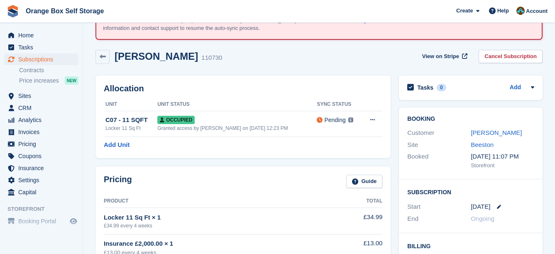
drag, startPoint x: 415, startPoint y: 163, endPoint x: 407, endPoint y: 161, distance: 7.7
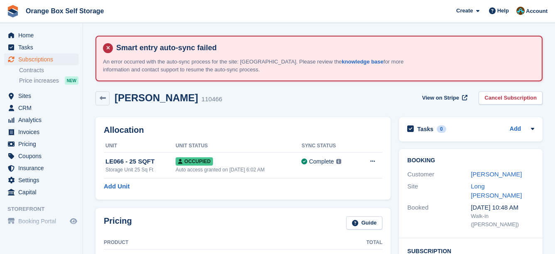
scroll to position [208, 0]
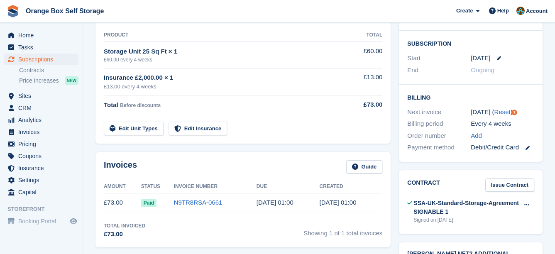
click at [411, 131] on div "Order number" at bounding box center [439, 136] width 64 height 10
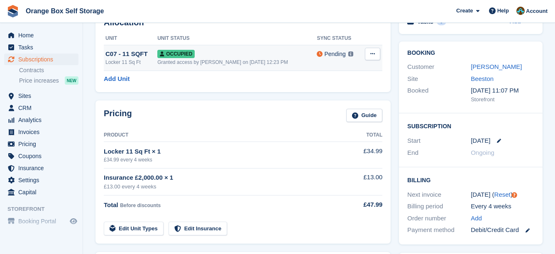
scroll to position [125, 0]
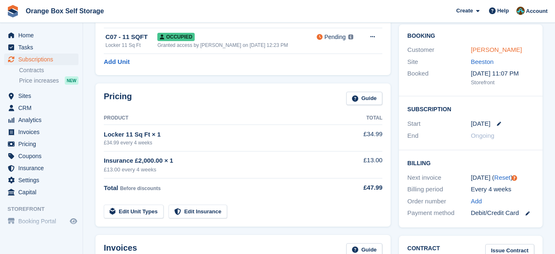
click at [508, 52] on link "David Onafuwa" at bounding box center [496, 49] width 51 height 7
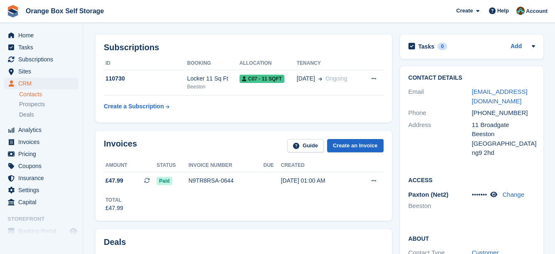
scroll to position [83, 0]
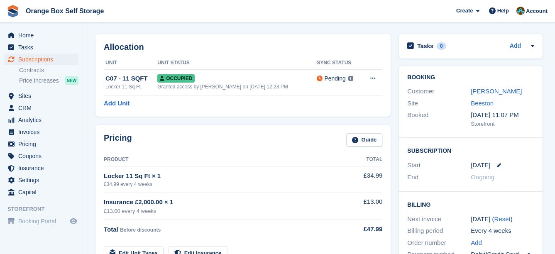
scroll to position [125, 0]
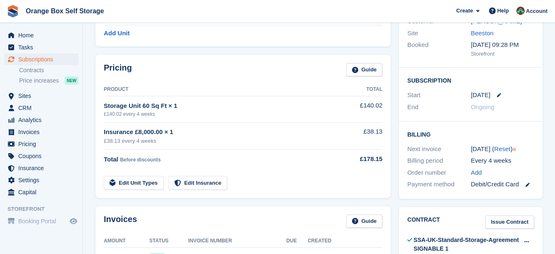
scroll to position [124, 0]
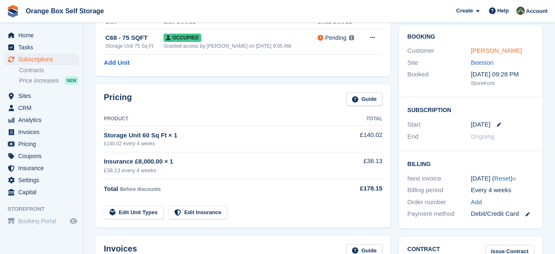
click at [514, 48] on link "John Lage-Coates" at bounding box center [496, 50] width 51 height 7
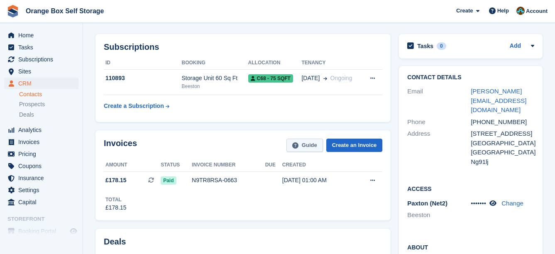
scroll to position [124, 0]
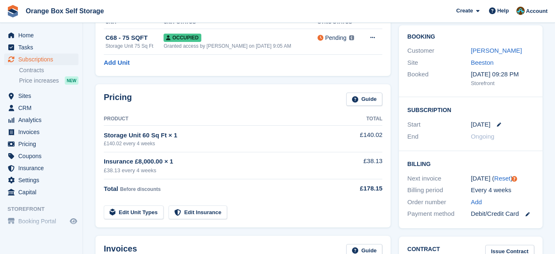
click at [323, 126] on td "Storage Unit 60 Sq Ft × 1 £140.02 every 4 weeks" at bounding box center [222, 139] width 236 height 26
drag, startPoint x: 325, startPoint y: 123, endPoint x: 319, endPoint y: 120, distance: 6.3
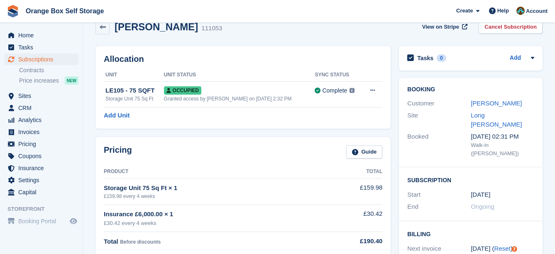
scroll to position [83, 0]
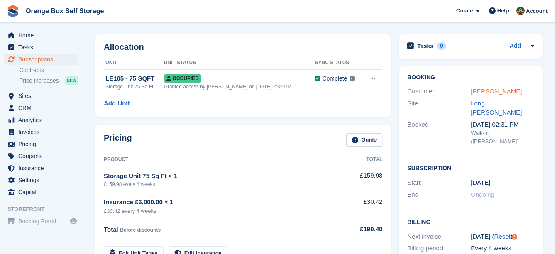
click at [487, 93] on link "[PERSON_NAME]" at bounding box center [496, 91] width 51 height 7
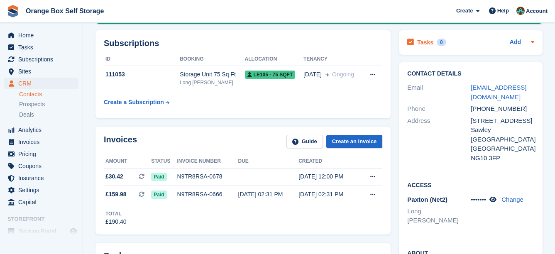
scroll to position [166, 0]
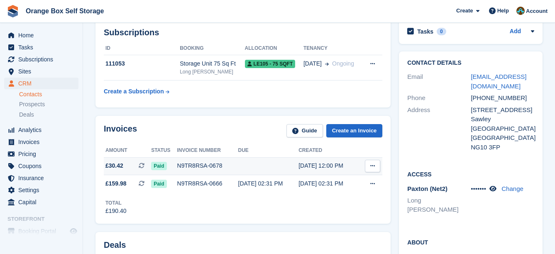
click at [174, 166] on div "Paid" at bounding box center [164, 165] width 26 height 9
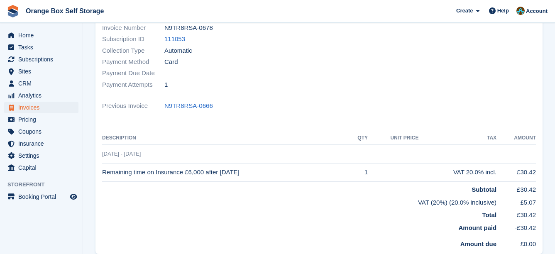
scroll to position [125, 0]
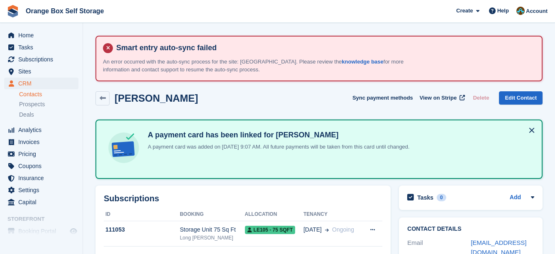
scroll to position [183, 0]
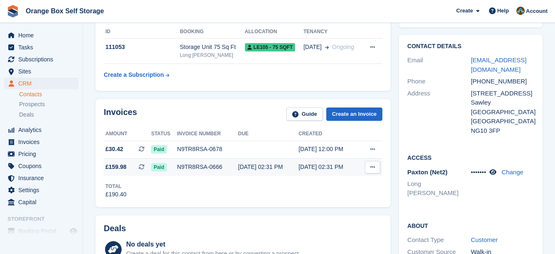
drag, startPoint x: 0, startPoint y: 0, endPoint x: 273, endPoint y: 171, distance: 322.5
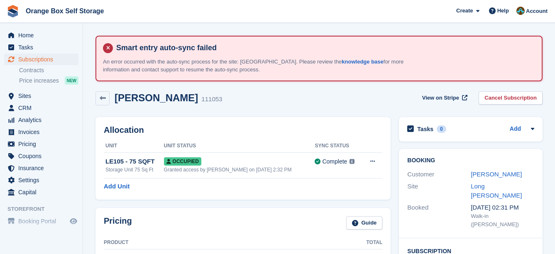
drag, startPoint x: 409, startPoint y: 101, endPoint x: 404, endPoint y: 100, distance: 6.0
click at [409, 101] on div "Alfie Camm 111053 View on Stripe Cancel Subscription" at bounding box center [318, 98] width 447 height 14
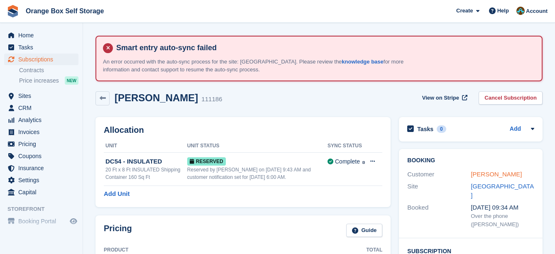
drag, startPoint x: 507, startPoint y: 173, endPoint x: 503, endPoint y: 171, distance: 4.5
click at [506, 173] on link "[PERSON_NAME]" at bounding box center [496, 174] width 51 height 7
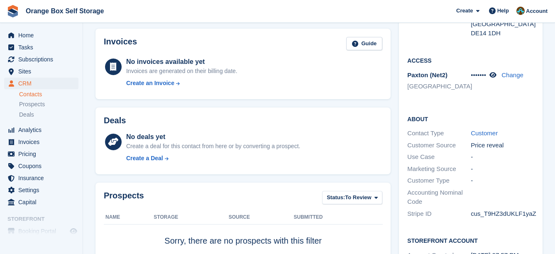
scroll to position [125, 0]
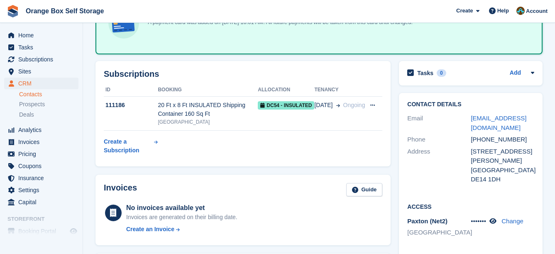
click at [389, 118] on div "Subscriptions ID Booking Allocation Tenancy 111186 20 Ft x 8 Ft INSULATED Shipp…" at bounding box center [242, 113] width 295 height 105
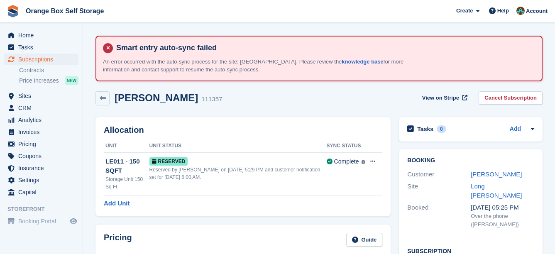
scroll to position [42, 0]
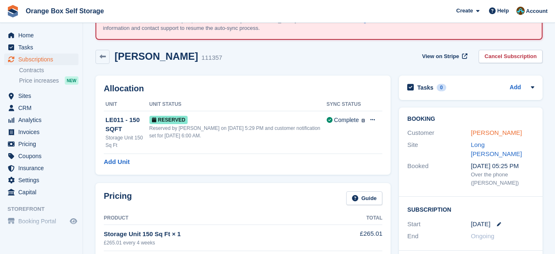
click at [499, 130] on link "[PERSON_NAME]" at bounding box center [496, 132] width 51 height 7
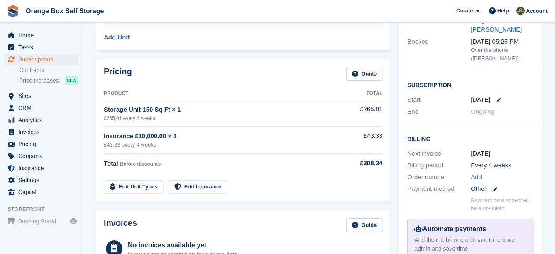
scroll to position [42, 0]
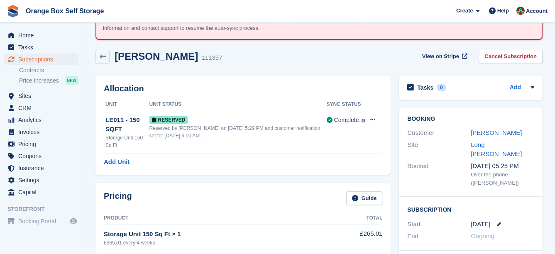
click at [393, 158] on div "Allocation Unit Unit Status Sync Status LE011 - 150 SQFT Storage Unit 150 Sq Ft…" at bounding box center [242, 125] width 303 height 108
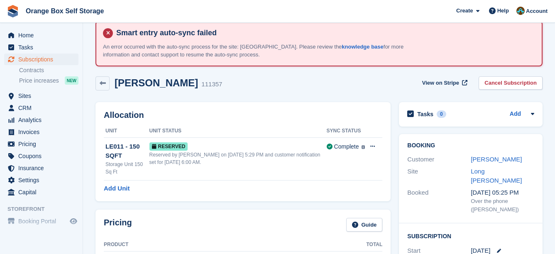
scroll to position [0, 0]
